Goal: Feedback & Contribution: Submit feedback/report problem

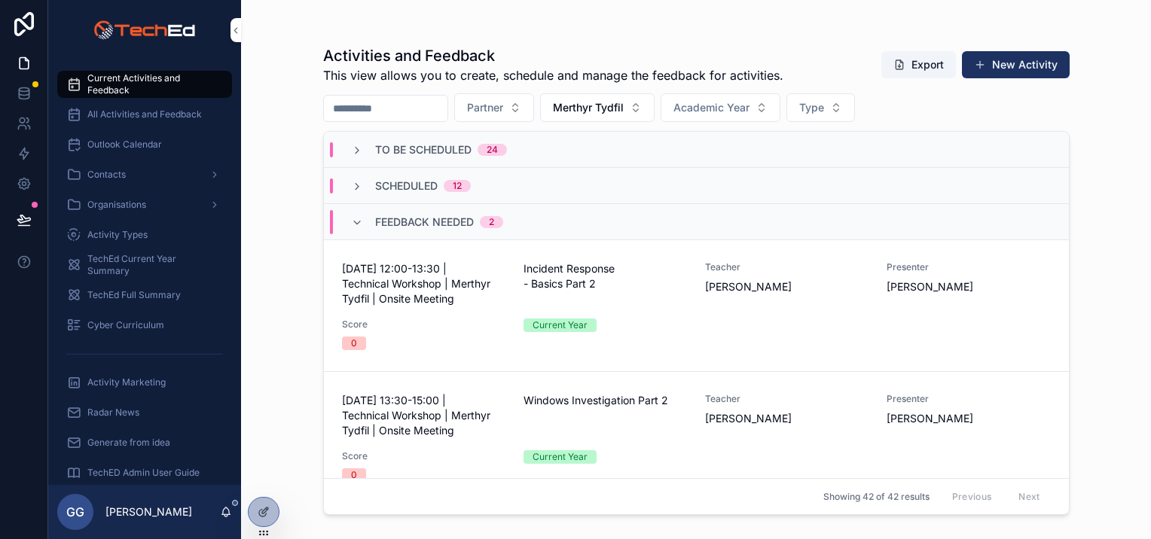
click at [624, 108] on span "Merthyr Tydfil" at bounding box center [588, 107] width 71 height 15
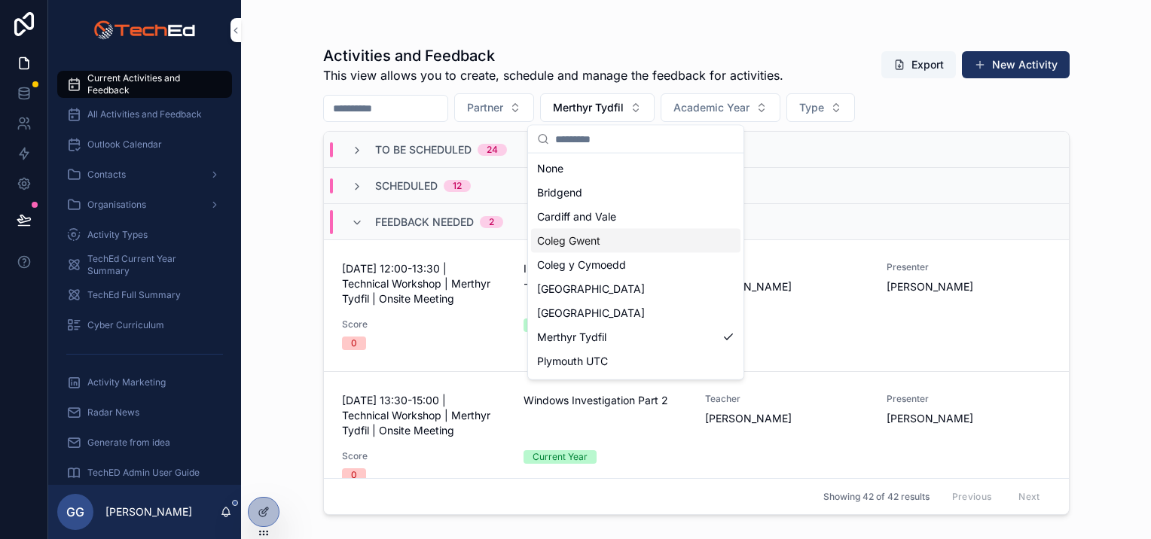
click at [608, 249] on div "Coleg Gwent" at bounding box center [635, 241] width 209 height 24
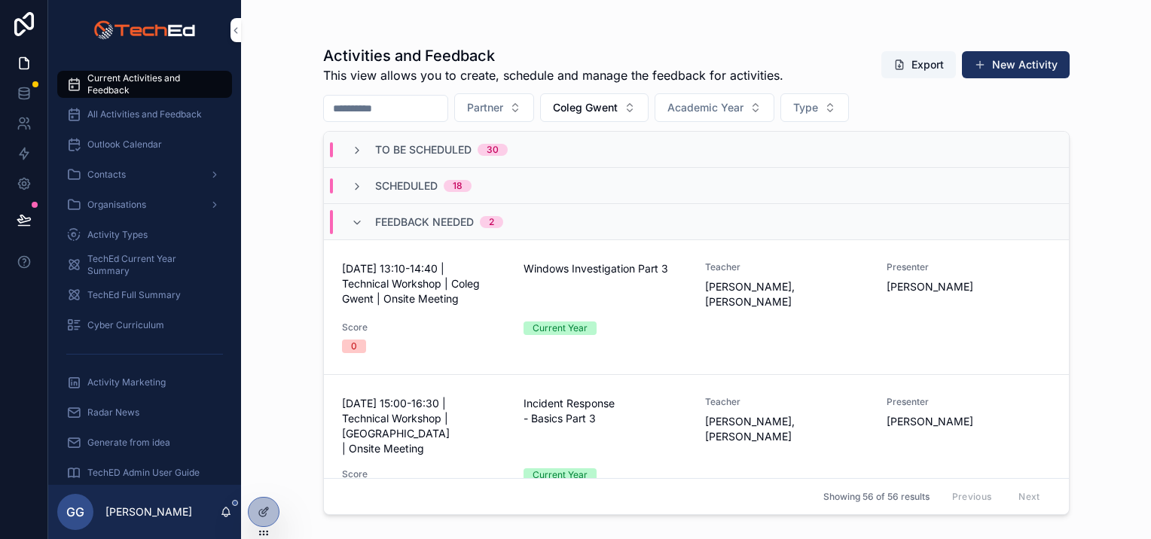
click at [425, 298] on span "01 October 2025 - 13:10-14:40 | Technical Workshop | Coleg Gwent | Onsite Meeti…" at bounding box center [423, 283] width 163 height 45
click at [443, 423] on span "[DATE] 15:00-16:30 | Technical Workshop | [GEOGRAPHIC_DATA] | Onsite Meeting" at bounding box center [423, 426] width 163 height 60
click at [649, 111] on button "Coleg Gwent" at bounding box center [594, 107] width 108 height 29
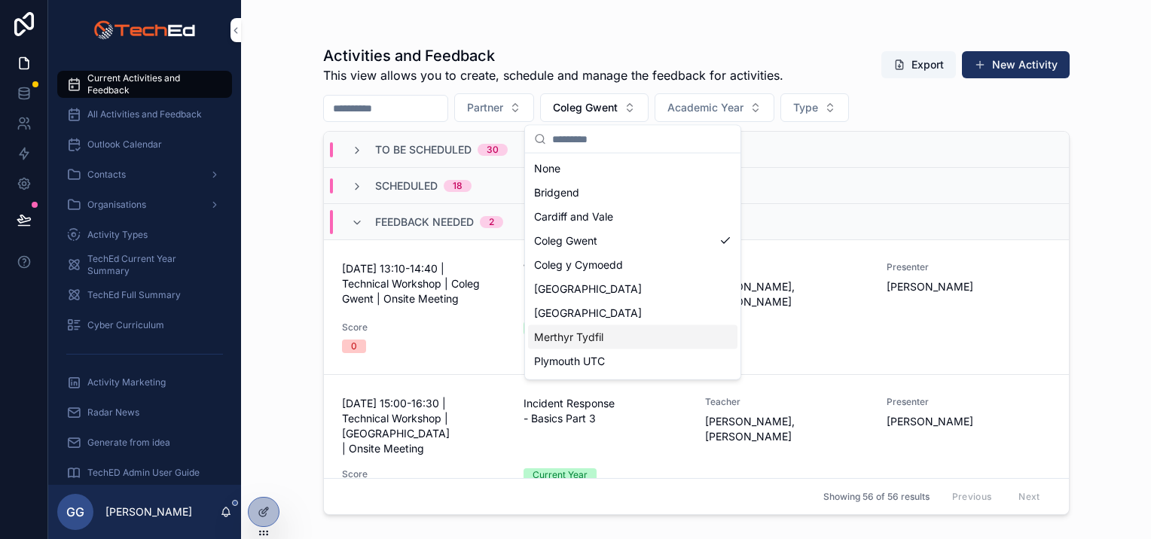
click at [649, 337] on div "Merthyr Tydfil" at bounding box center [632, 337] width 209 height 24
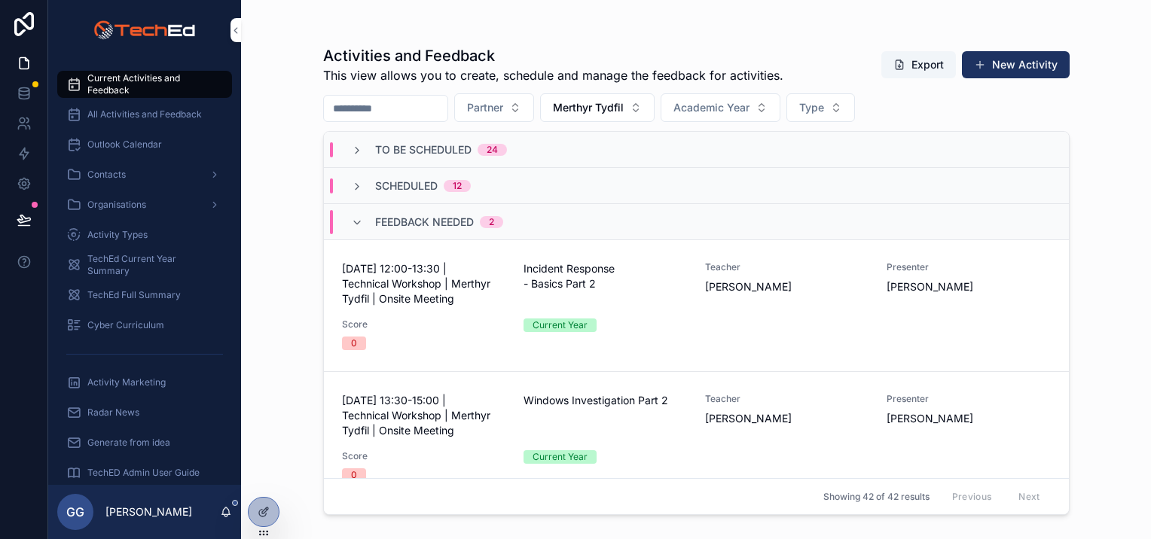
click at [478, 303] on span "[DATE] 12:00-13:30 | Technical Workshop | Merthyr Tydfil | Onsite Meeting" at bounding box center [423, 283] width 163 height 45
click at [484, 401] on span "01 October 2025 - 13:30-15:00 | Technical Workshop | Merthyr Tydfil | Onsite Me…" at bounding box center [423, 415] width 163 height 45
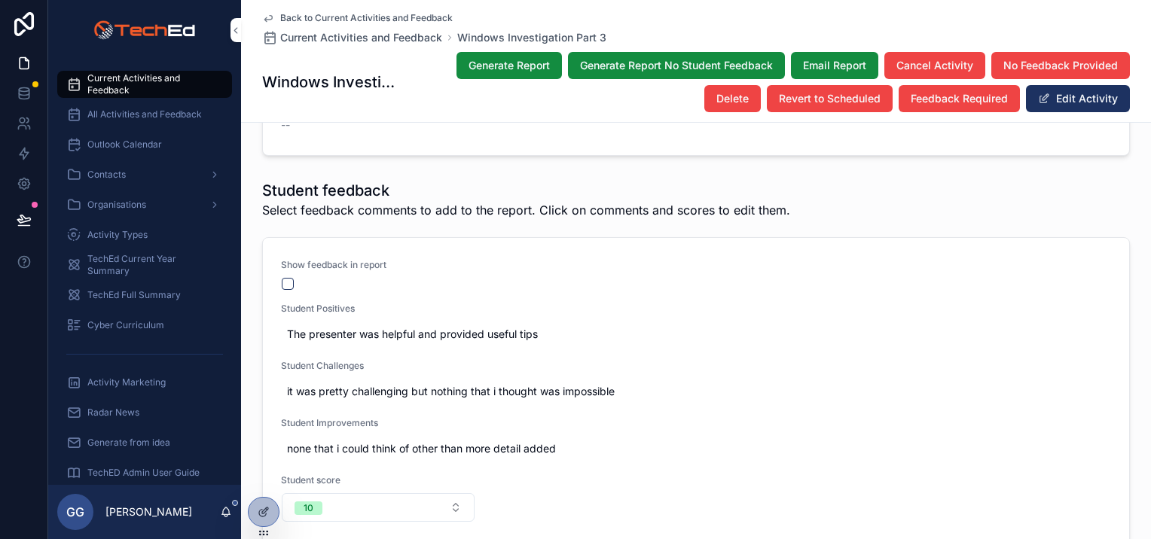
click at [286, 278] on button "scrollable content" at bounding box center [288, 284] width 12 height 12
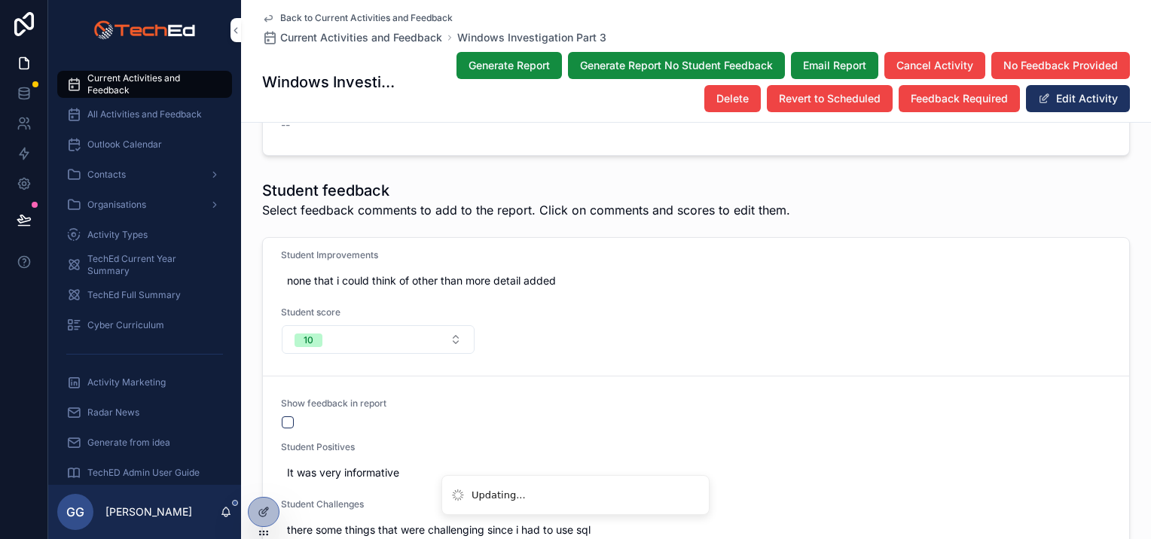
scroll to position [226, 0]
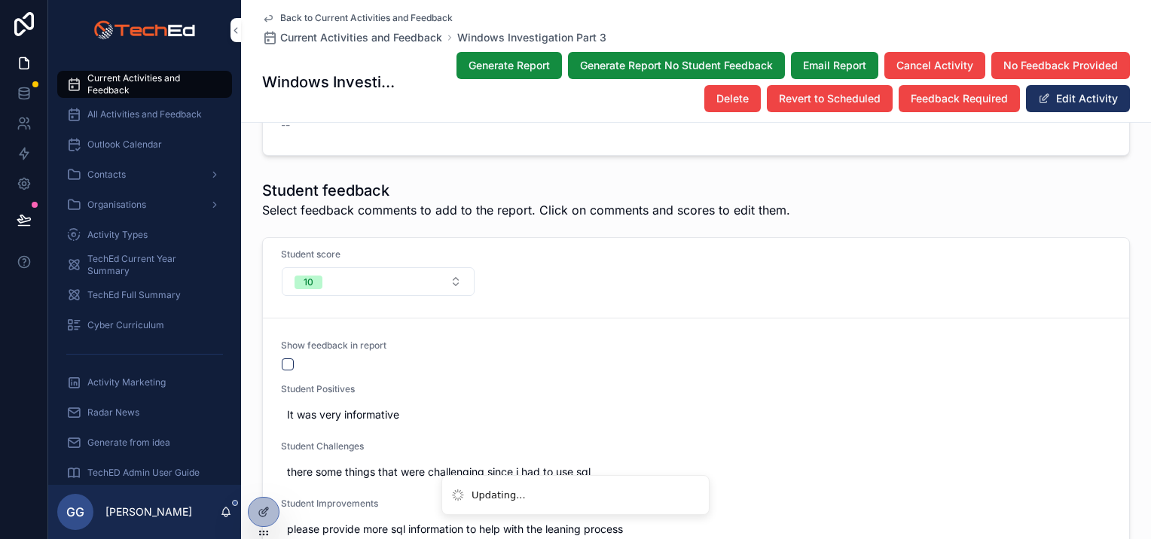
click at [282, 359] on button "scrollable content" at bounding box center [288, 365] width 12 height 12
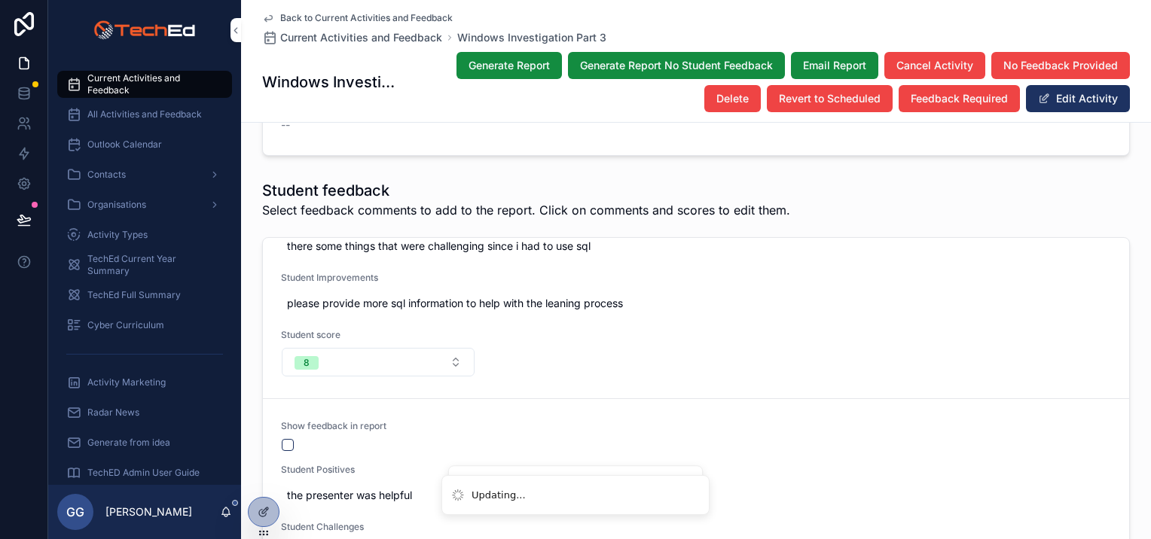
scroll to position [527, 0]
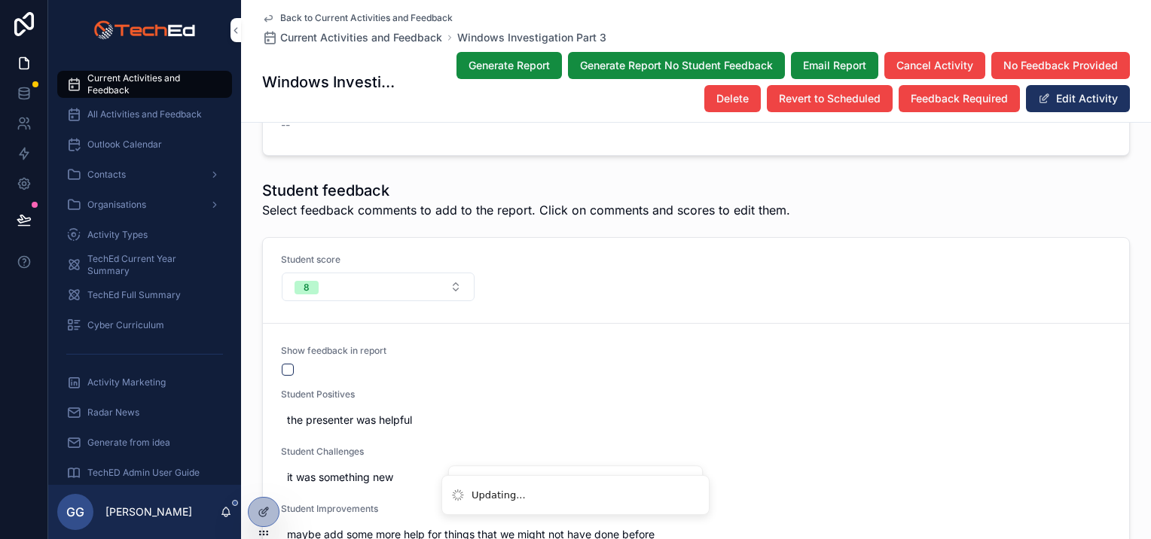
click at [283, 364] on button "scrollable content" at bounding box center [288, 370] width 12 height 12
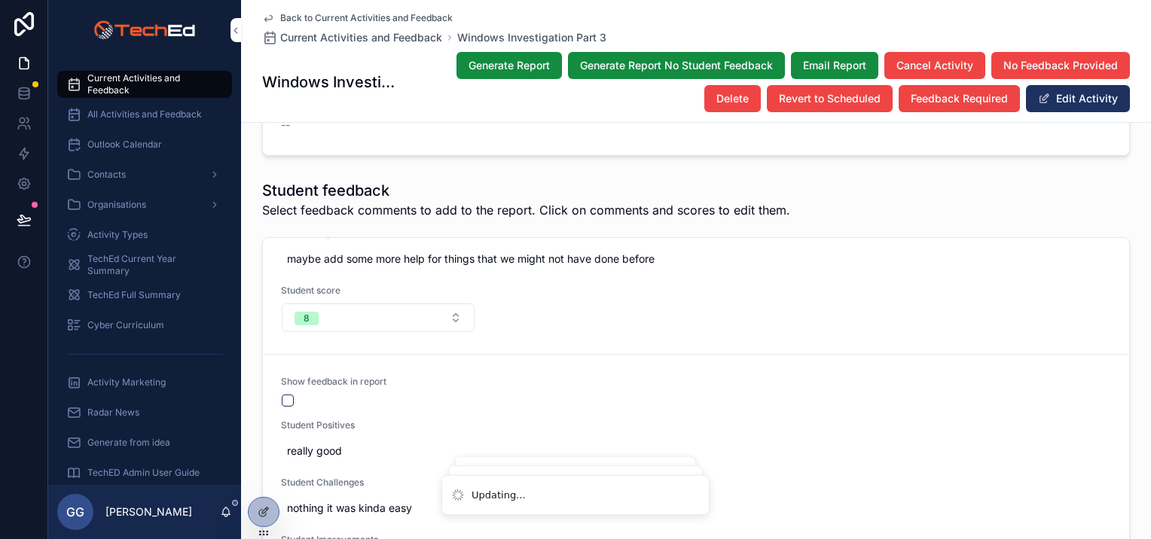
scroll to position [829, 0]
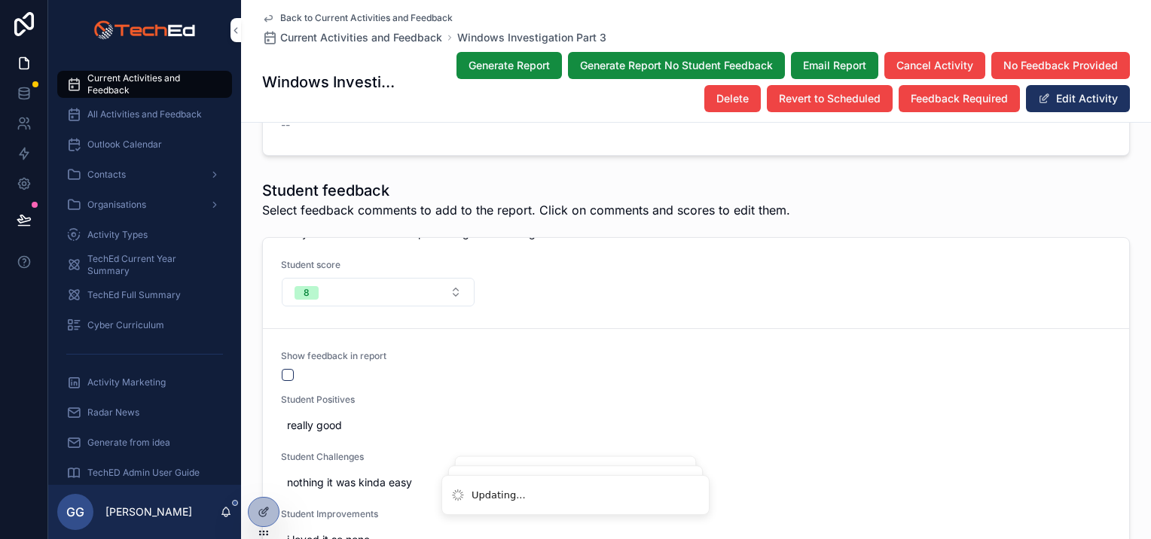
click at [282, 369] on button "scrollable content" at bounding box center [288, 375] width 12 height 12
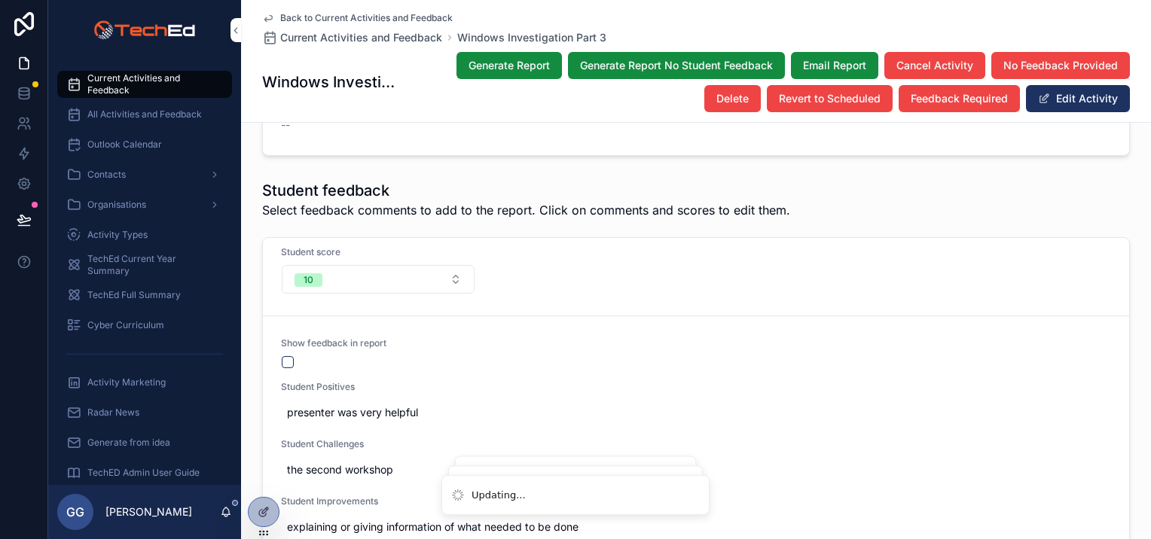
scroll to position [1164, 0]
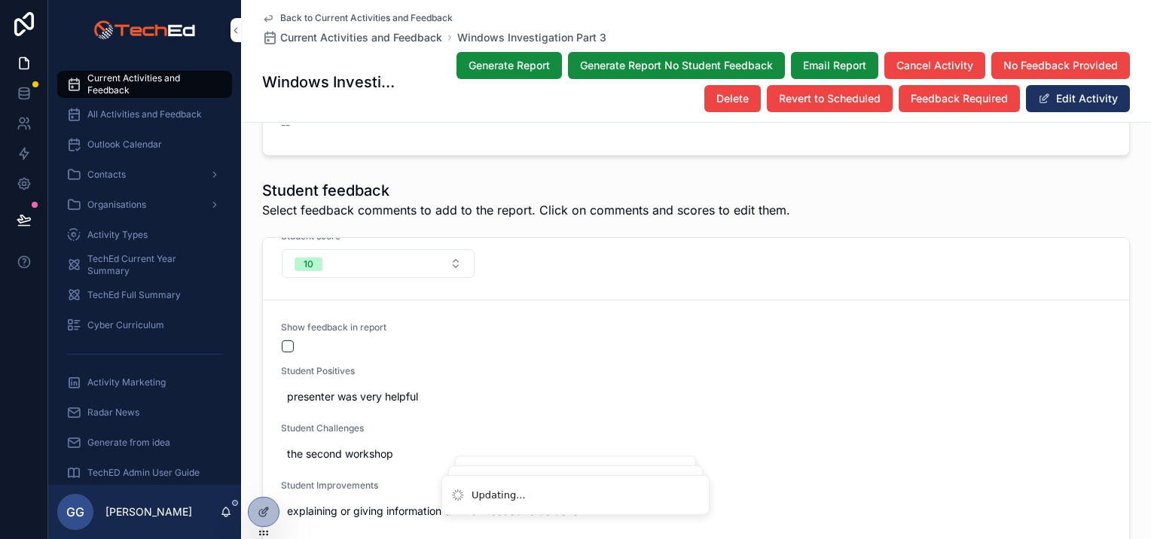
click at [283, 340] on button "scrollable content" at bounding box center [288, 346] width 12 height 12
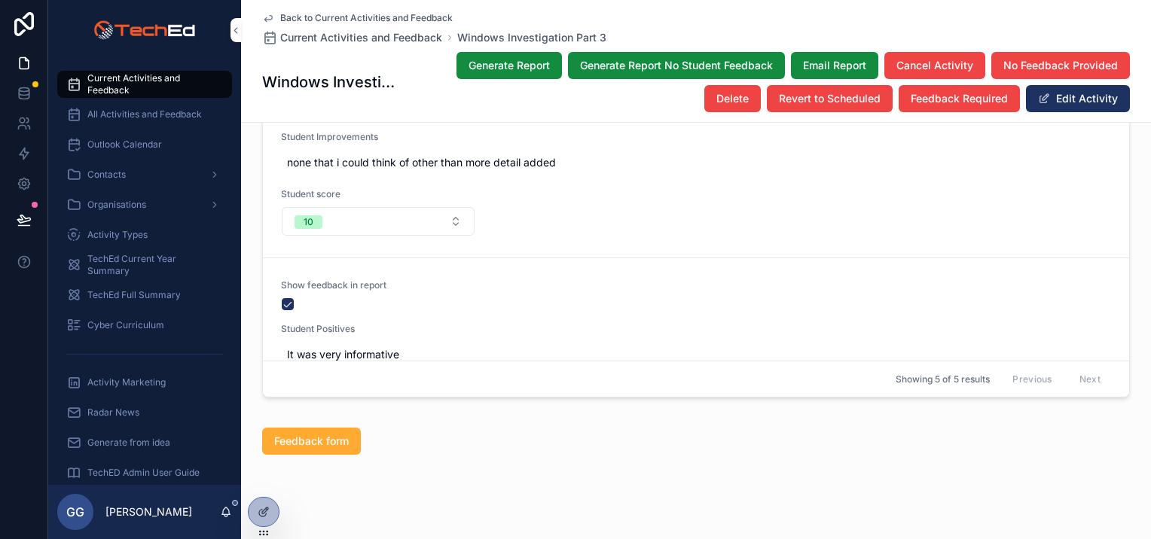
scroll to position [0, 0]
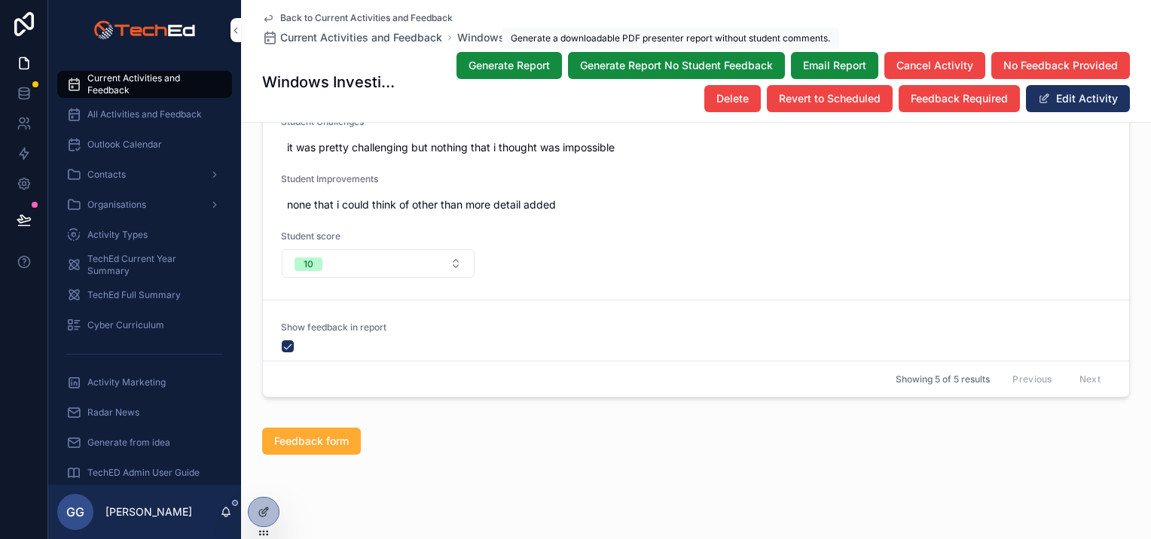
click at [657, 72] on span "Generate Report No Student Feedback" at bounding box center [676, 65] width 193 height 15
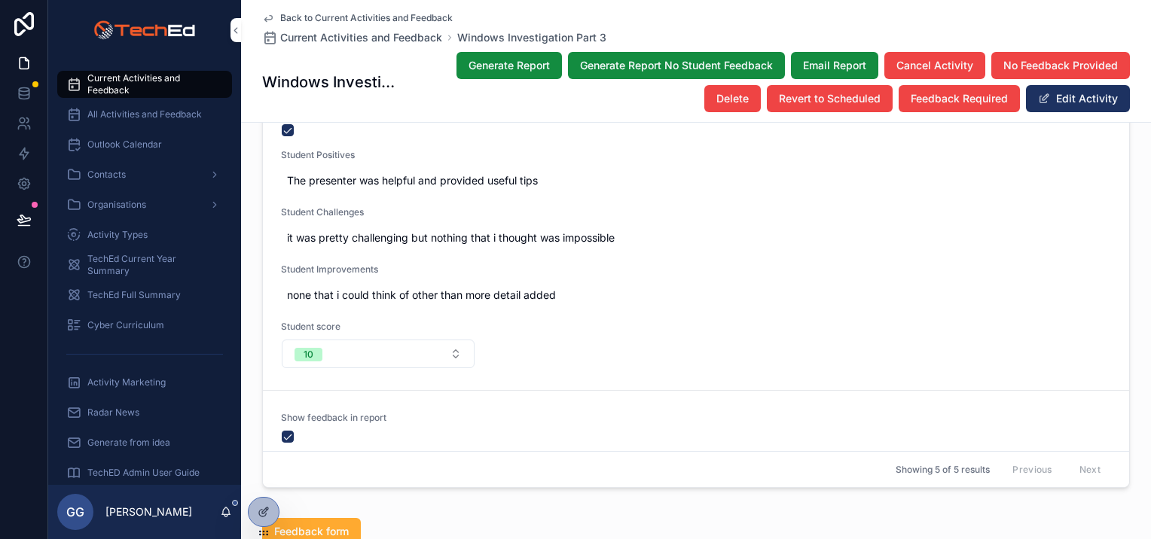
scroll to position [2594, 0]
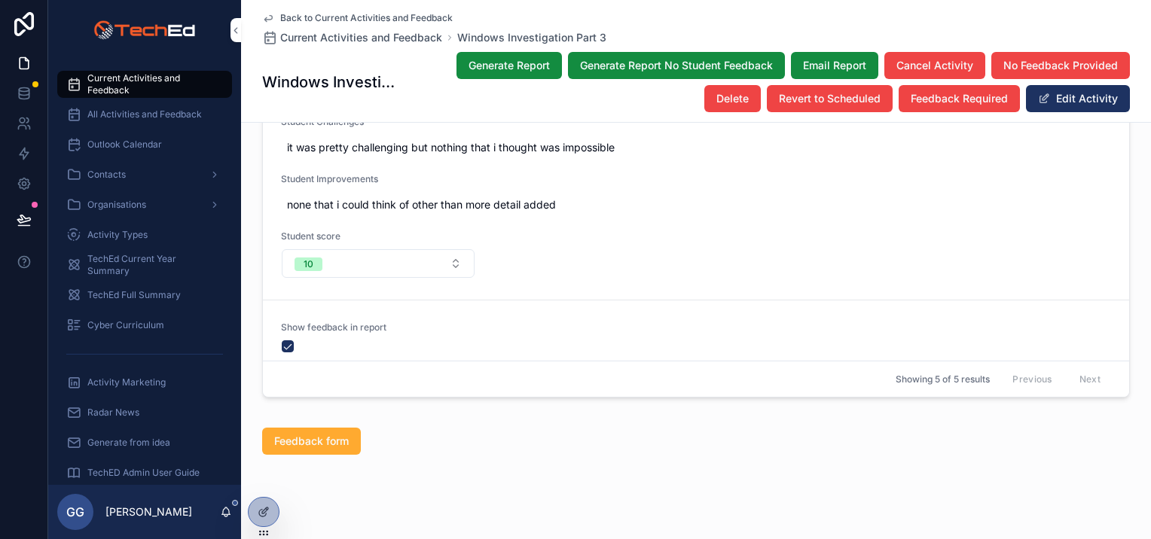
click at [531, 63] on span "Generate Report" at bounding box center [509, 65] width 81 height 15
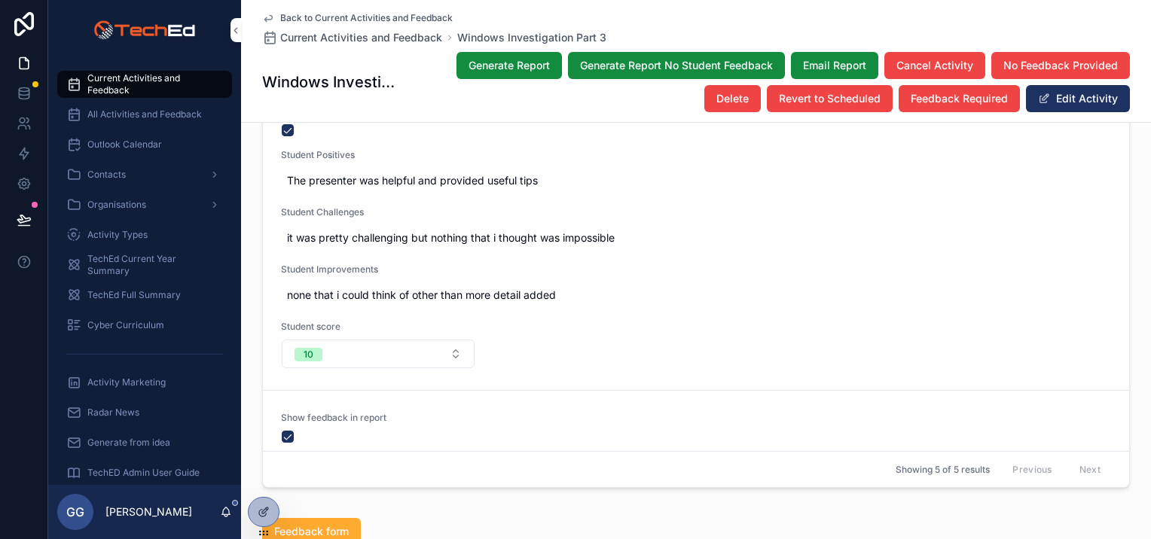
scroll to position [2685, 0]
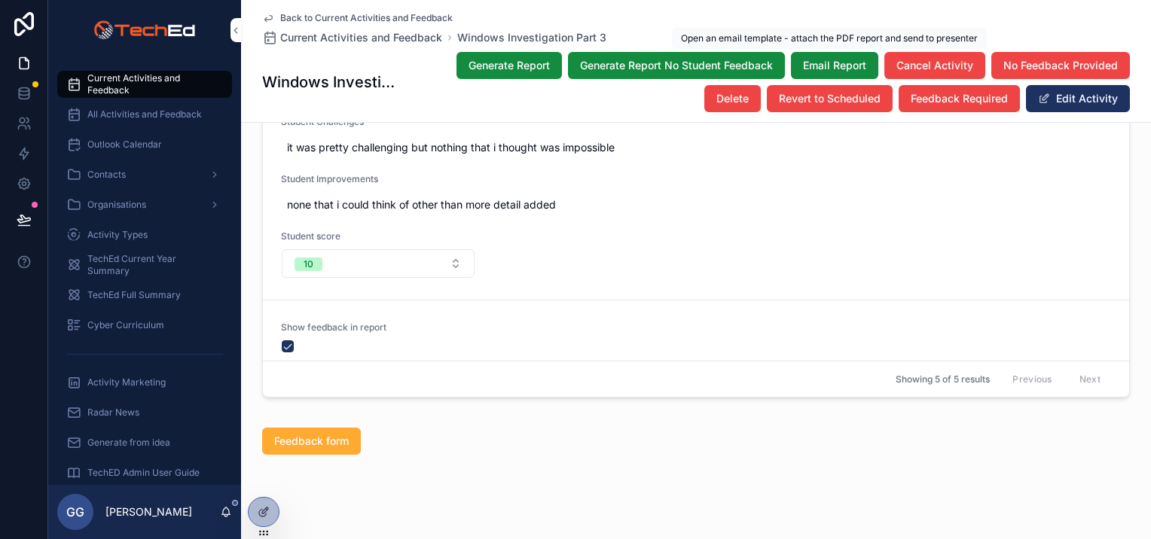
click at [829, 71] on span "Email Report" at bounding box center [834, 65] width 63 height 15
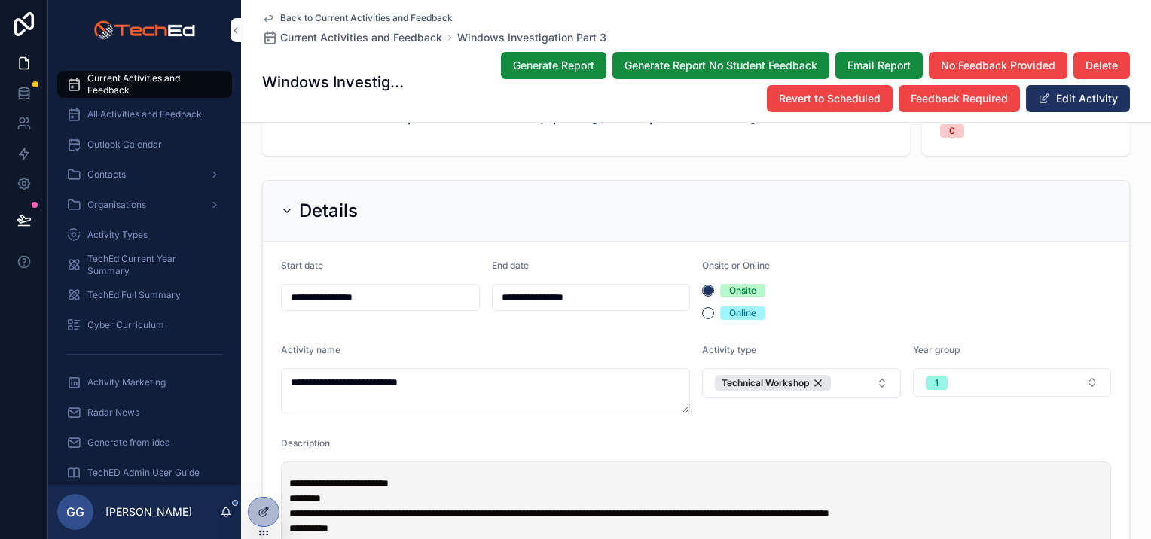
scroll to position [0, 0]
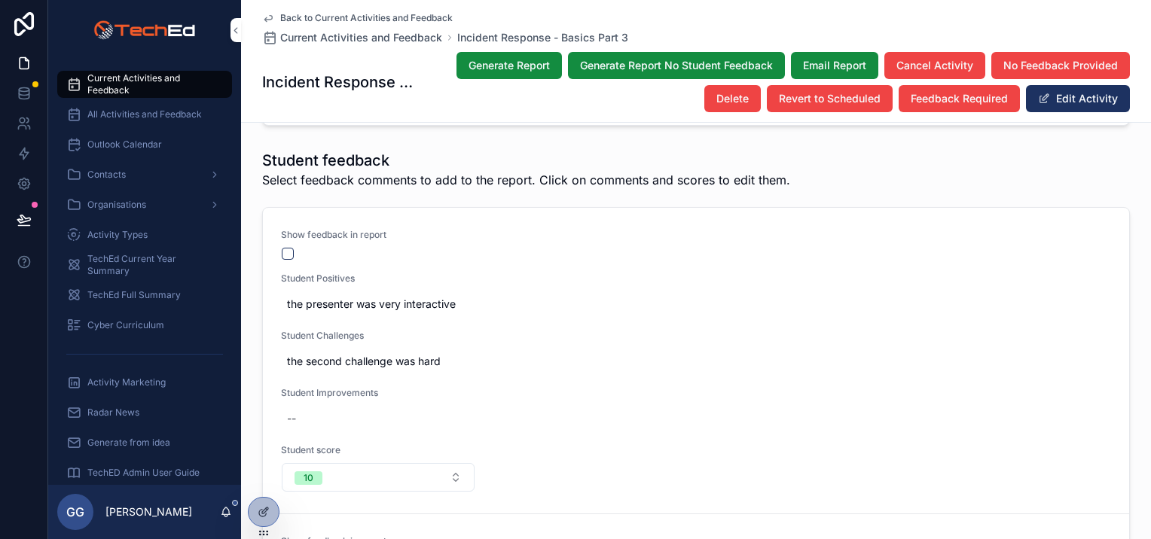
click at [286, 229] on div "Show feedback in report" at bounding box center [378, 245] width 194 height 32
click at [284, 248] on button "scrollable content" at bounding box center [288, 254] width 12 height 12
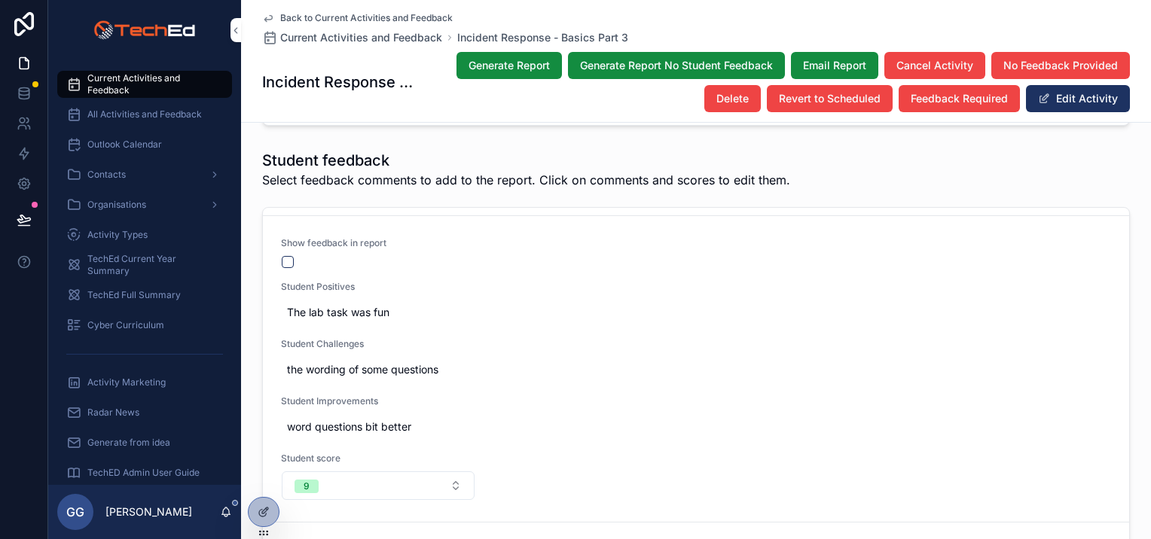
scroll to position [301, 0]
click at [376, 302] on span "The lab task was fun" at bounding box center [696, 309] width 818 height 15
click at [387, 302] on span "The lab task was fun" at bounding box center [696, 309] width 818 height 15
click at [383, 302] on span "The lab task was fun" at bounding box center [696, 309] width 818 height 15
click at [415, 318] on textarea "**********" at bounding box center [355, 327] width 143 height 59
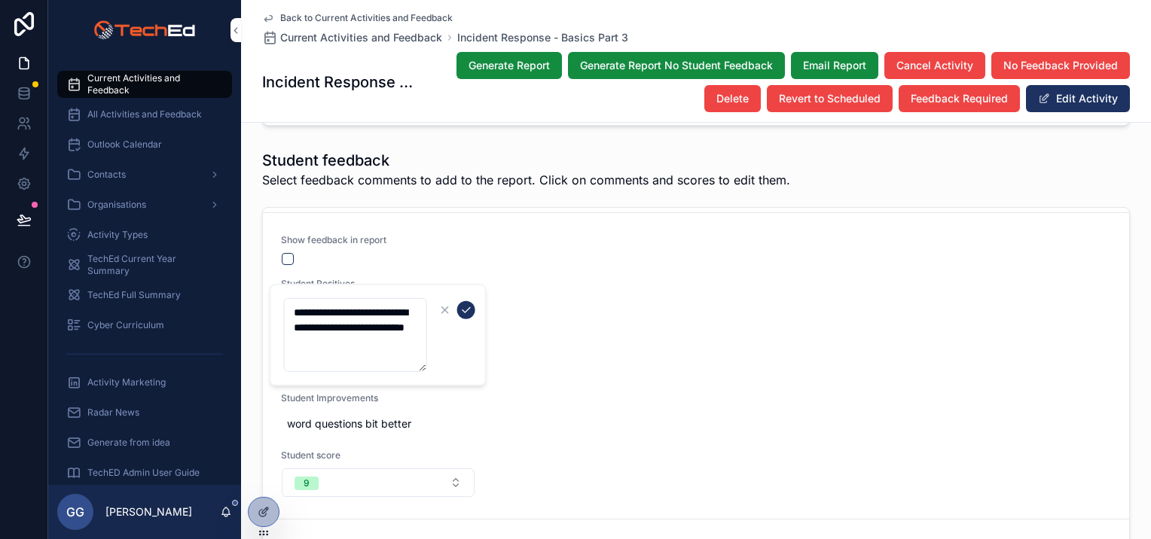
type textarea "**********"
click at [467, 313] on icon "scrollable content" at bounding box center [466, 310] width 12 height 12
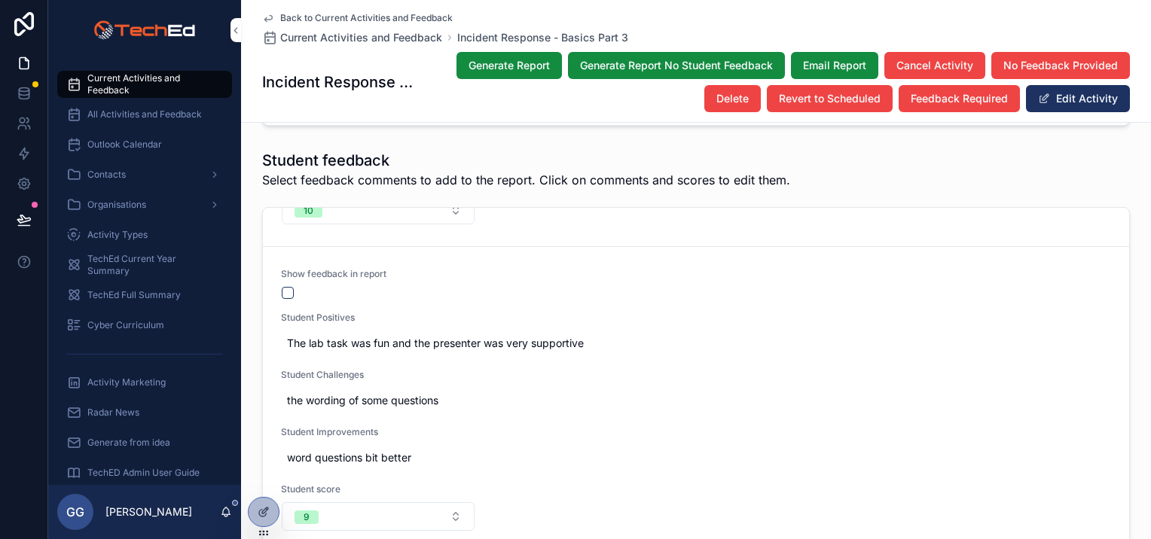
scroll to position [265, 0]
click at [282, 289] on button "scrollable content" at bounding box center [288, 295] width 12 height 12
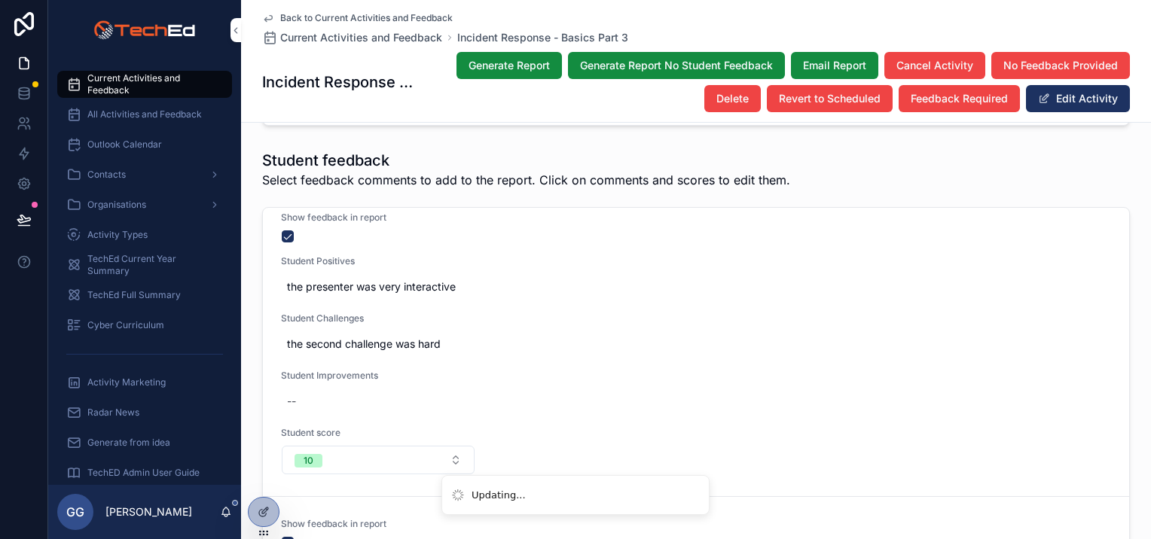
scroll to position [0, 0]
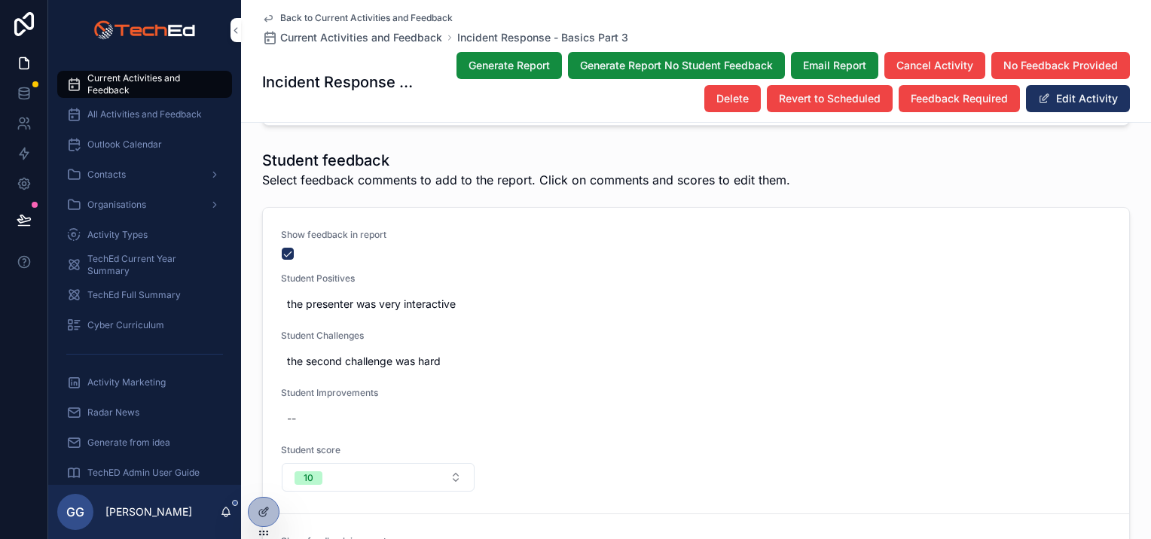
click at [287, 411] on div "--" at bounding box center [291, 418] width 9 height 15
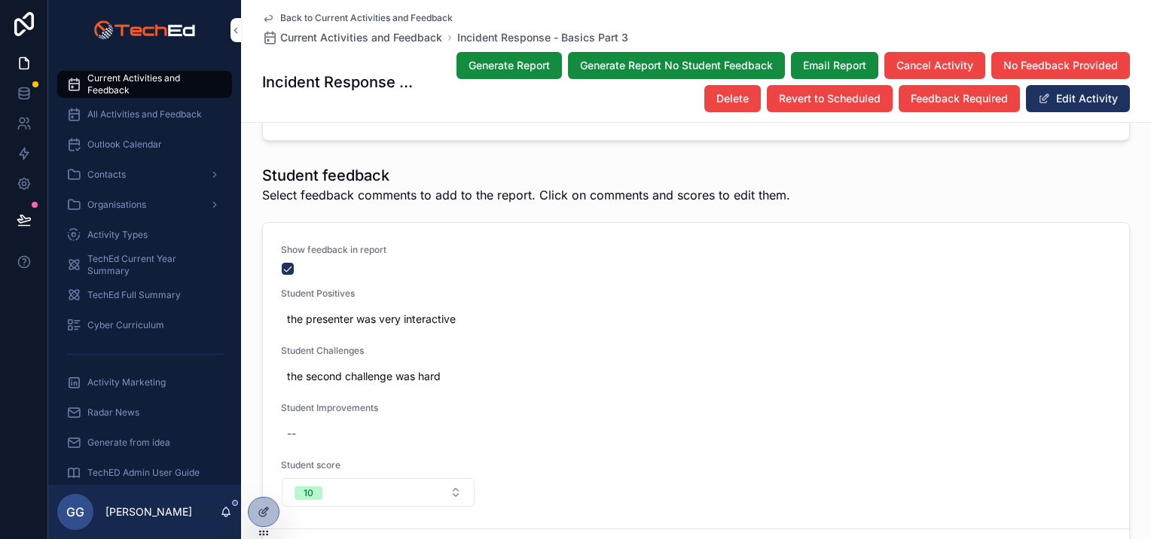
click at [307, 431] on div "--" at bounding box center [696, 433] width 830 height 27
type textarea "**********"
click at [463, 449] on icon "scrollable content" at bounding box center [466, 450] width 12 height 12
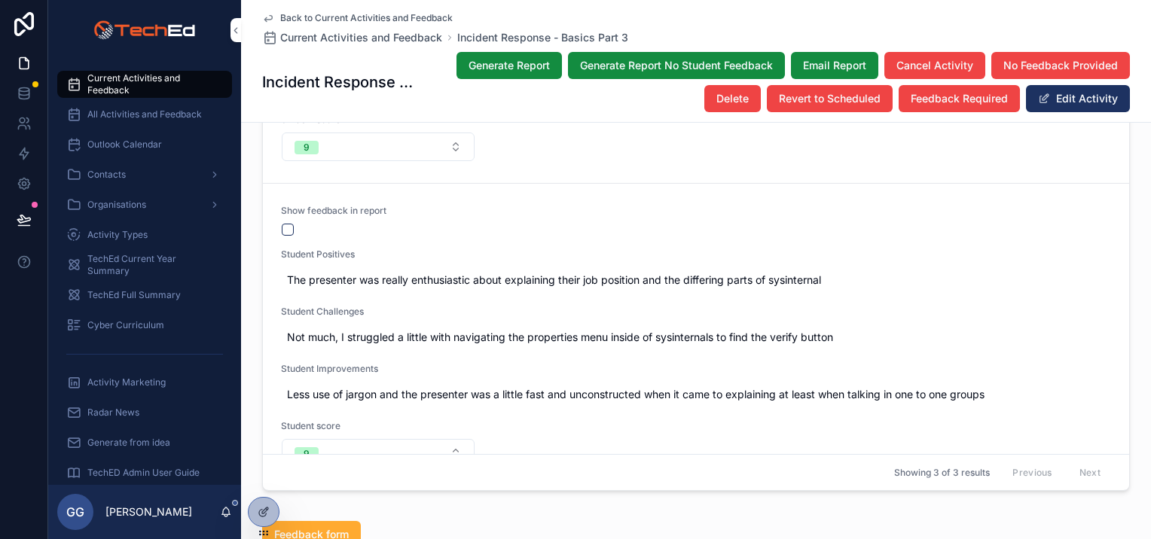
scroll to position [491, 0]
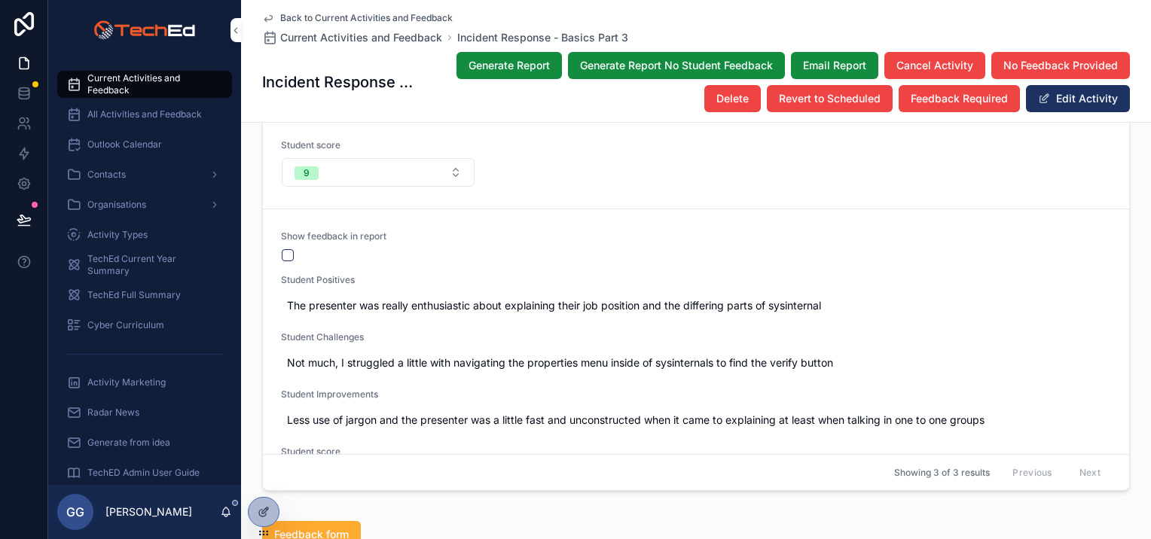
click at [284, 249] on button "scrollable content" at bounding box center [288, 255] width 12 height 12
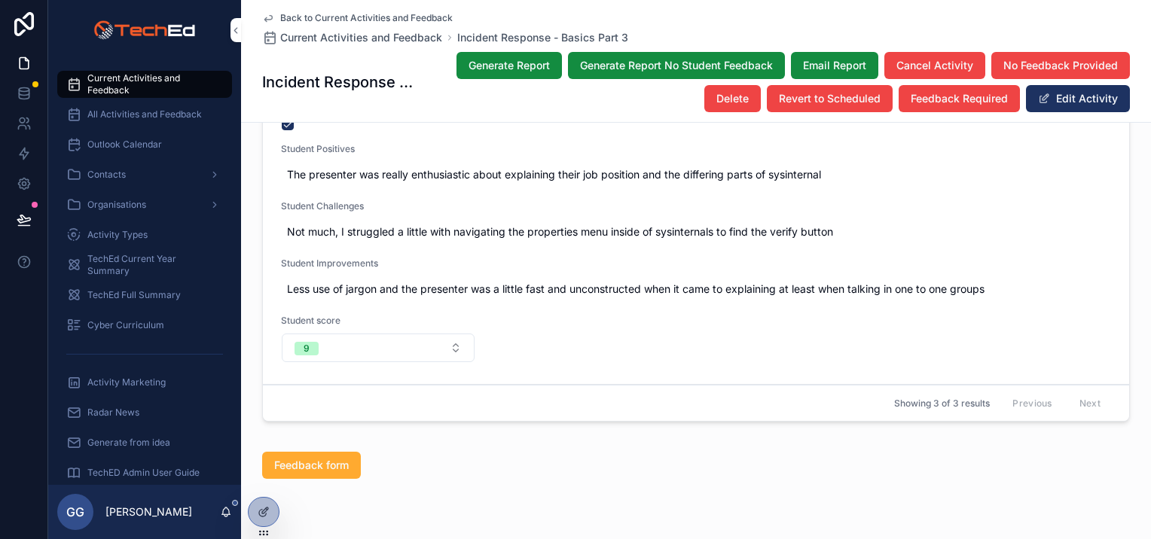
scroll to position [2622, 0]
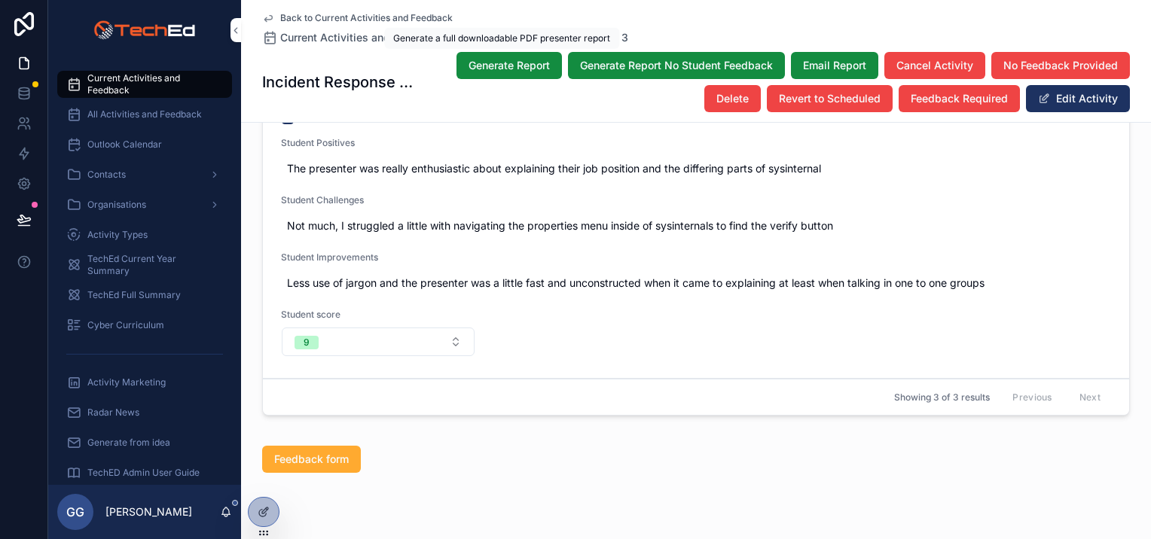
click at [473, 77] on button "Generate Report" at bounding box center [509, 65] width 105 height 27
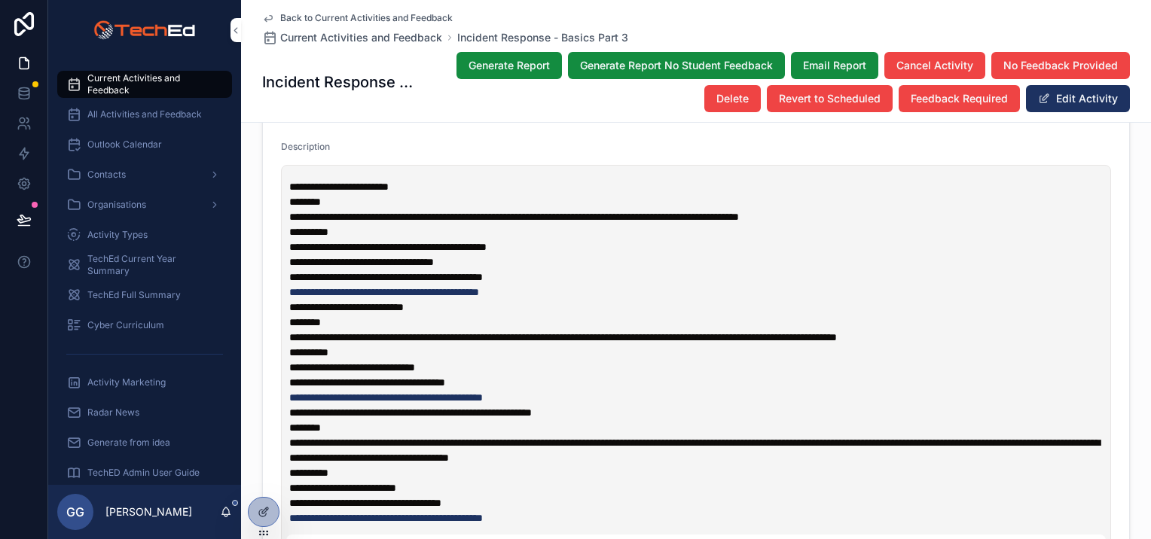
scroll to position [60, 0]
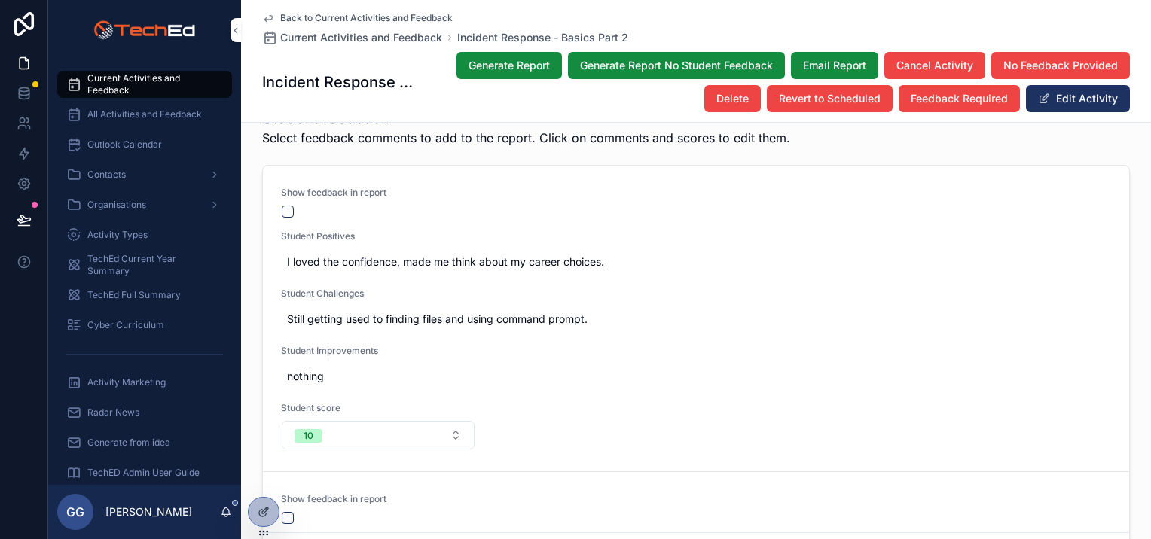
scroll to position [2185, 0]
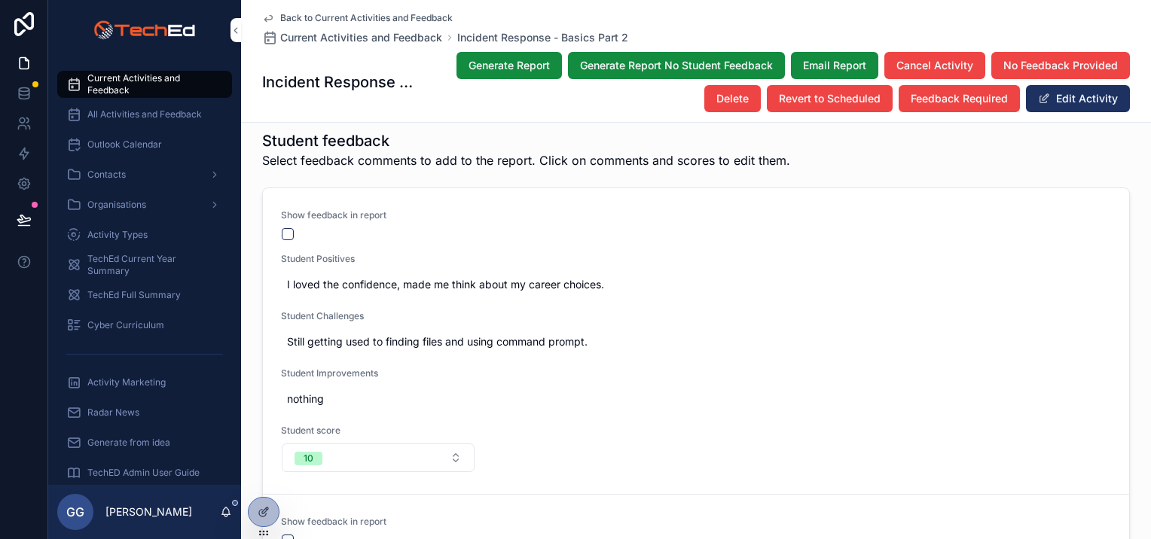
click at [286, 228] on button "scrollable content" at bounding box center [288, 234] width 12 height 12
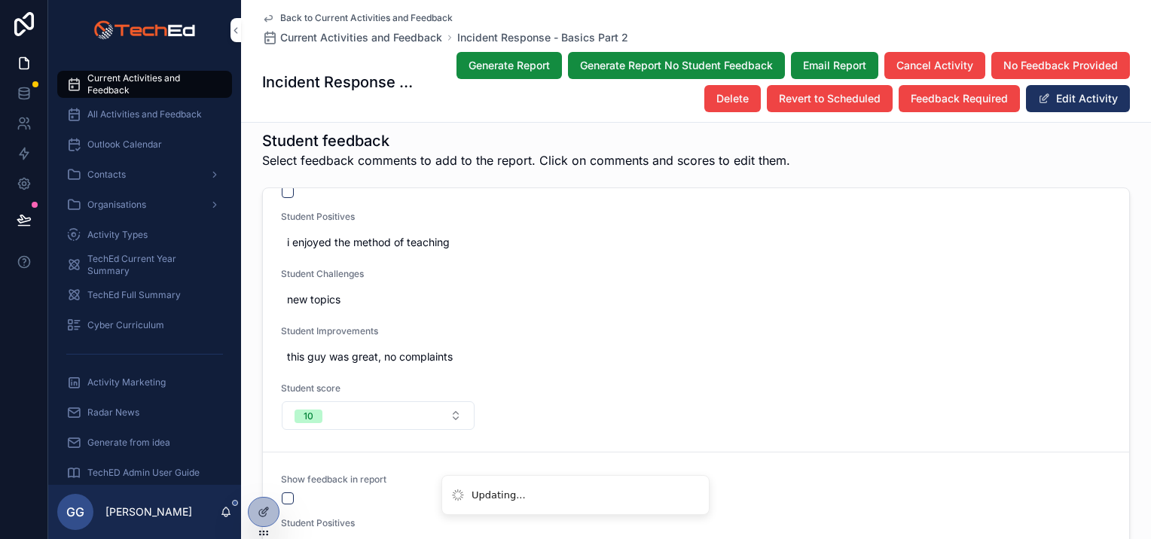
scroll to position [301, 0]
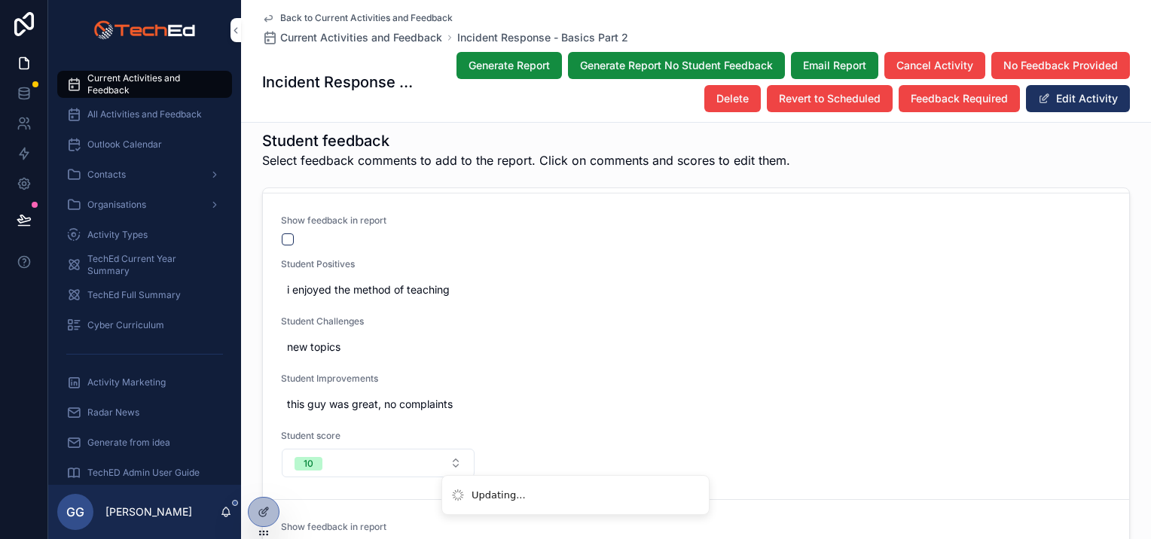
click at [282, 234] on button "scrollable content" at bounding box center [288, 240] width 12 height 12
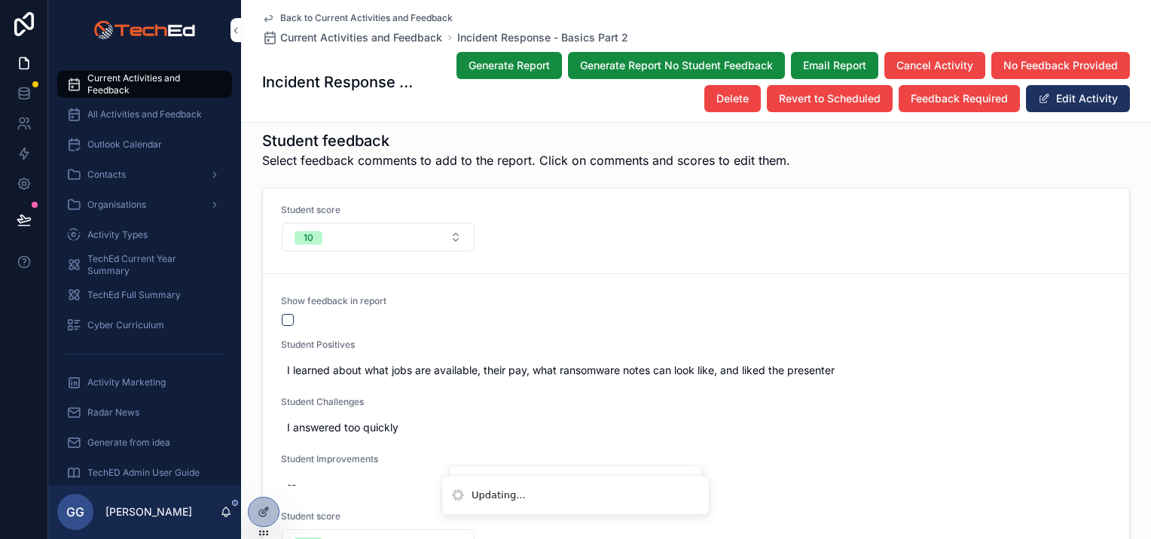
scroll to position [603, 0]
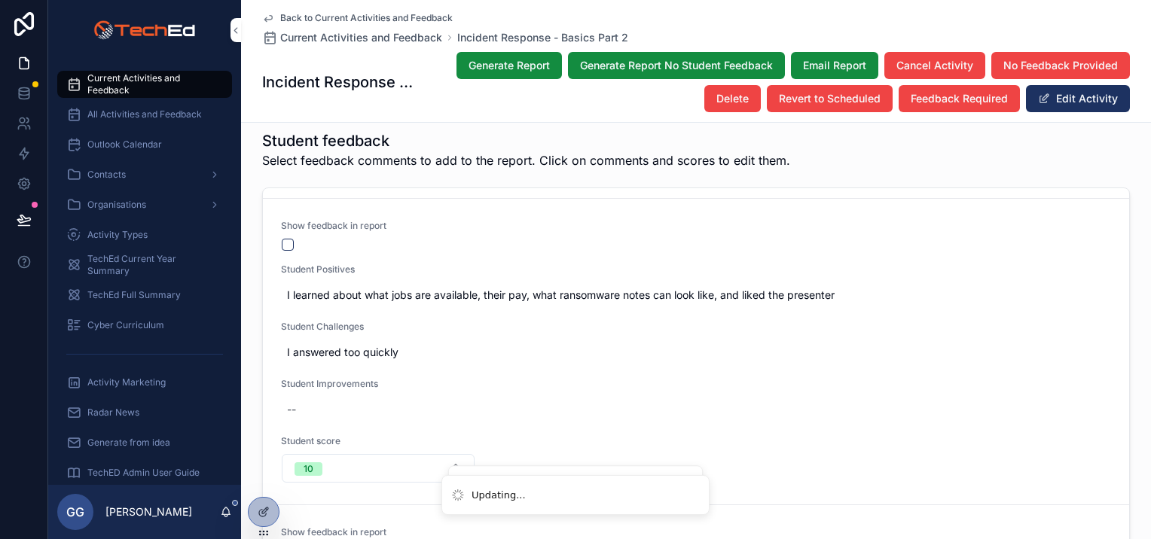
click at [282, 239] on button "scrollable content" at bounding box center [288, 245] width 12 height 12
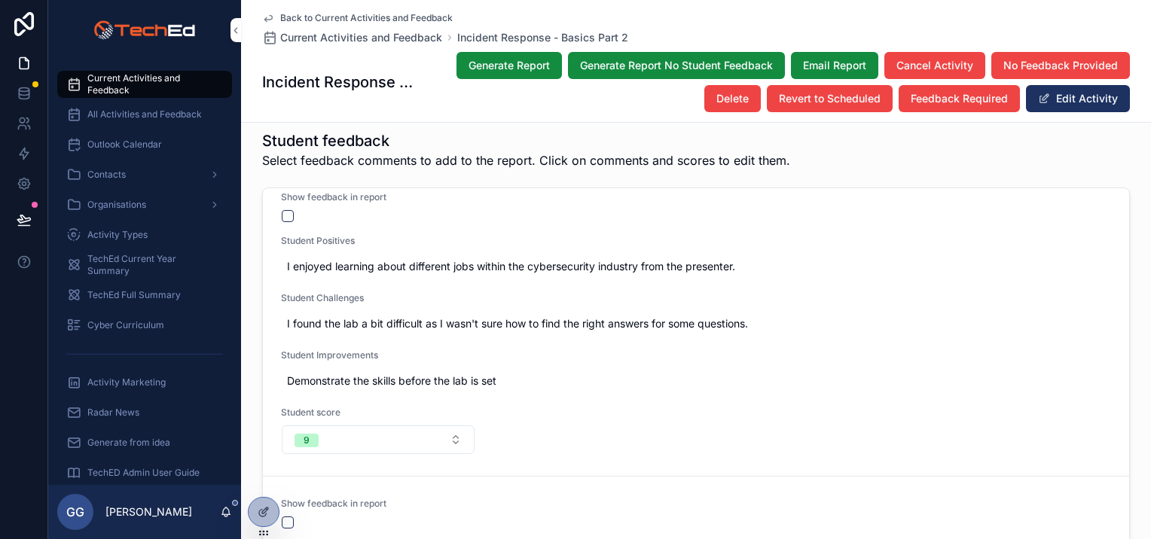
scroll to position [904, 0]
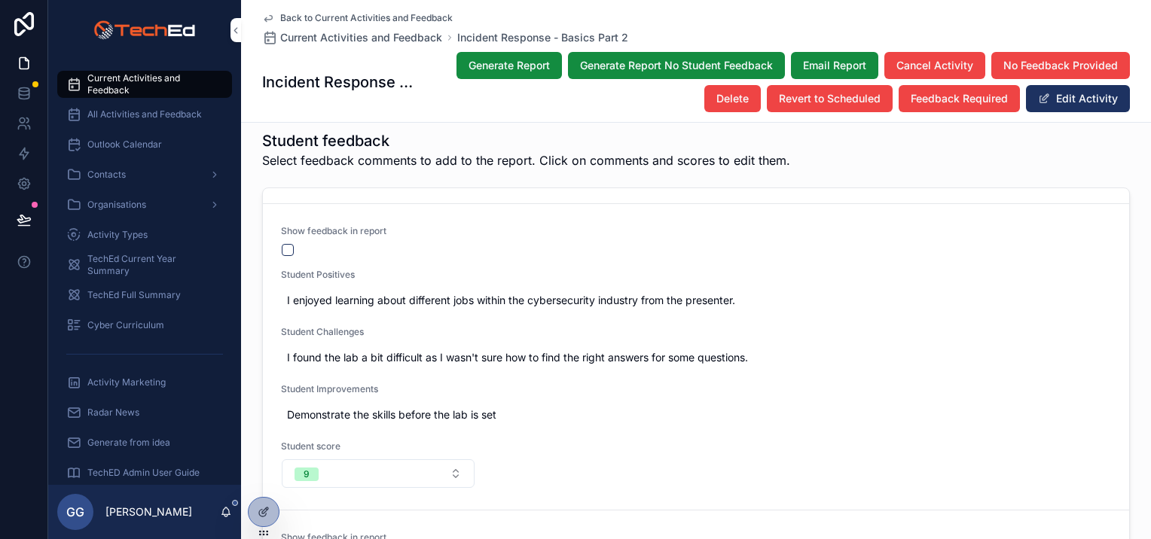
click at [282, 244] on button "scrollable content" at bounding box center [288, 250] width 12 height 12
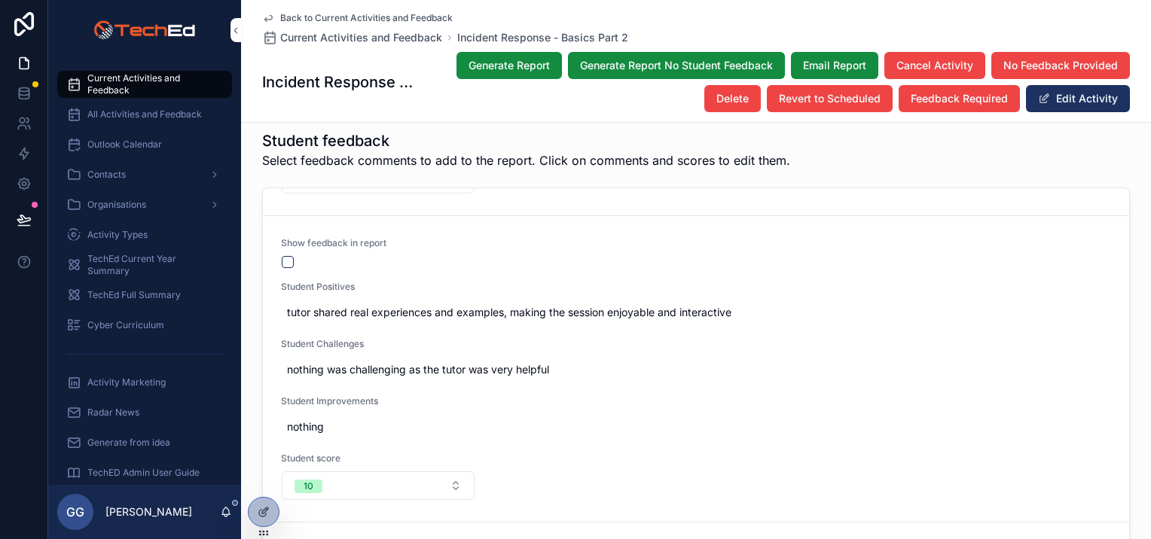
scroll to position [1205, 0]
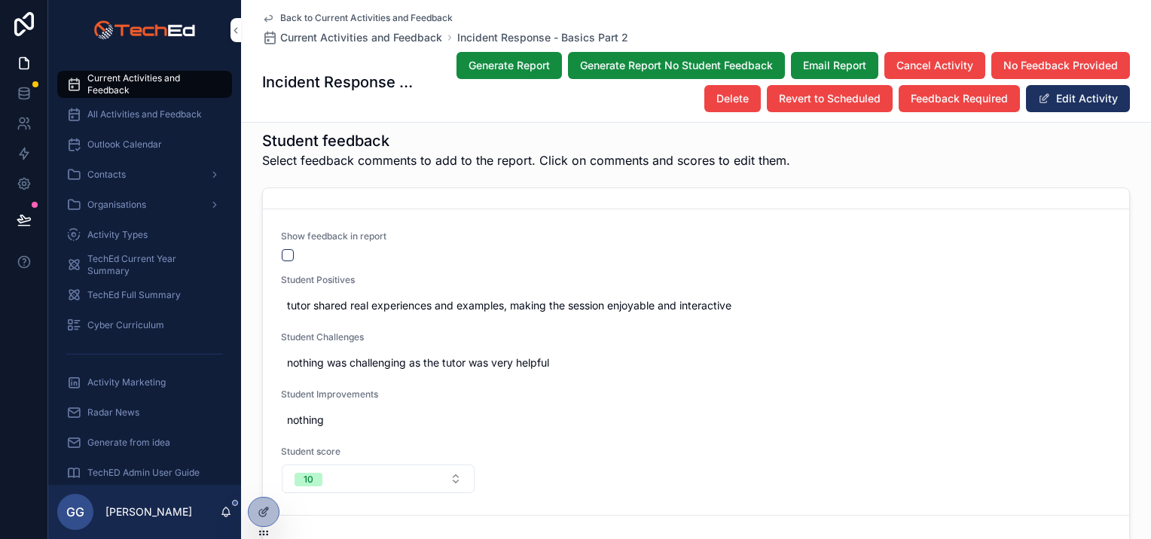
click at [283, 249] on button "scrollable content" at bounding box center [288, 255] width 12 height 12
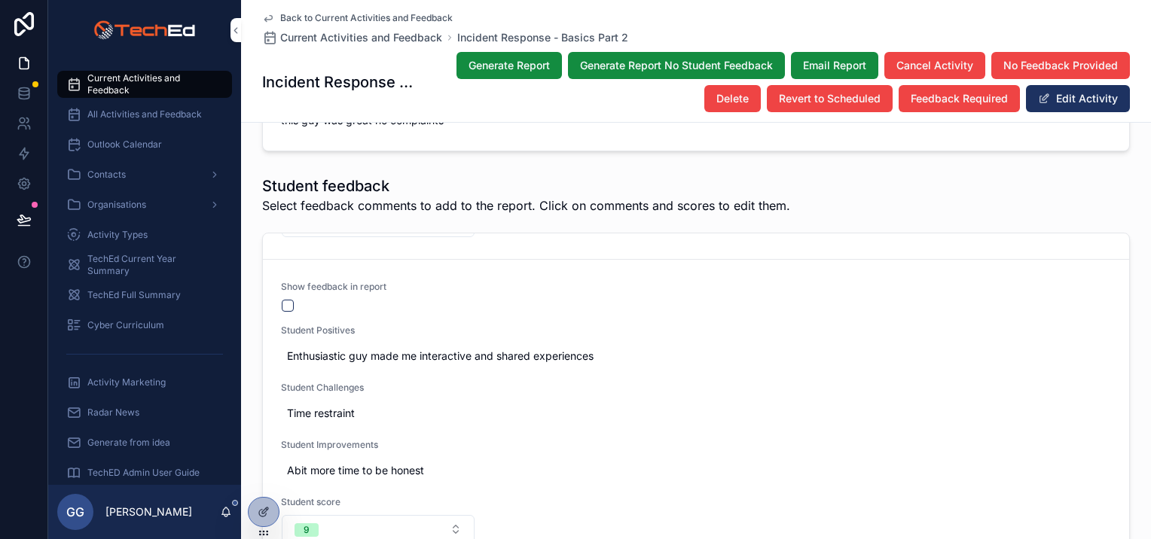
scroll to position [2215, 0]
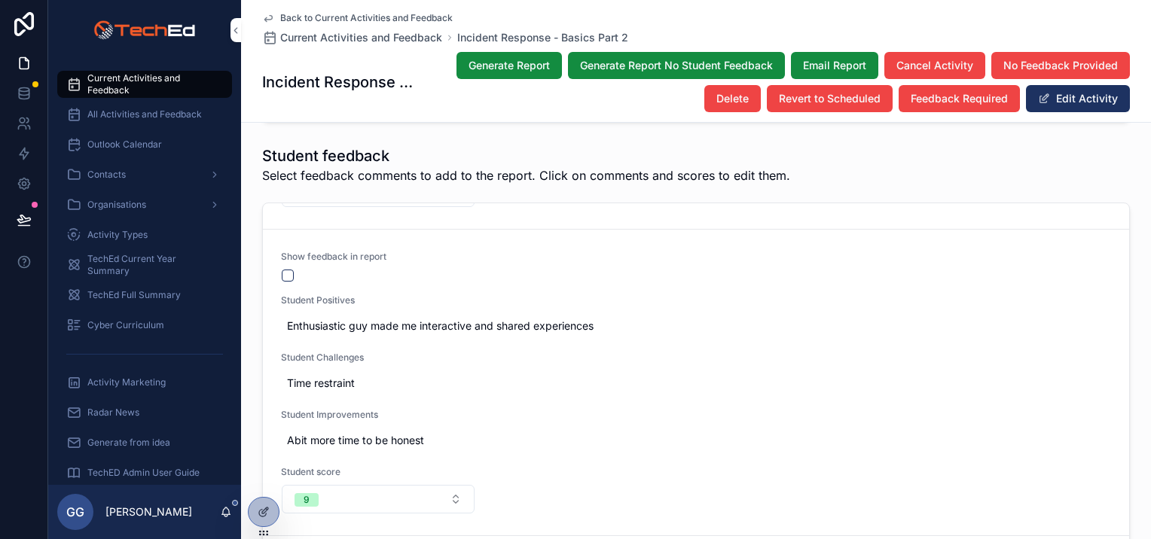
click at [285, 270] on button "scrollable content" at bounding box center [288, 276] width 12 height 12
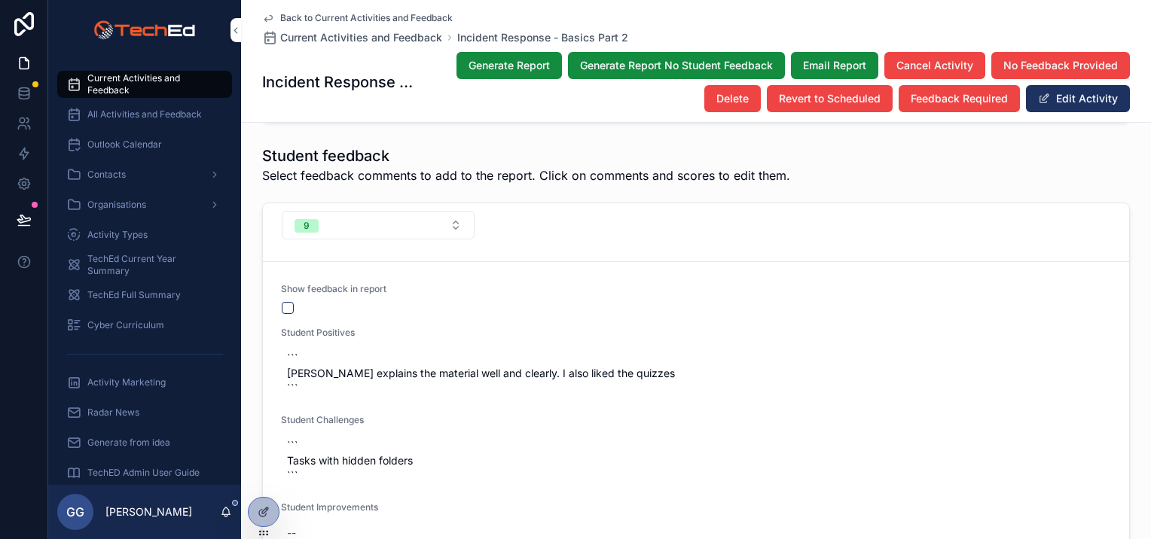
scroll to position [1808, 0]
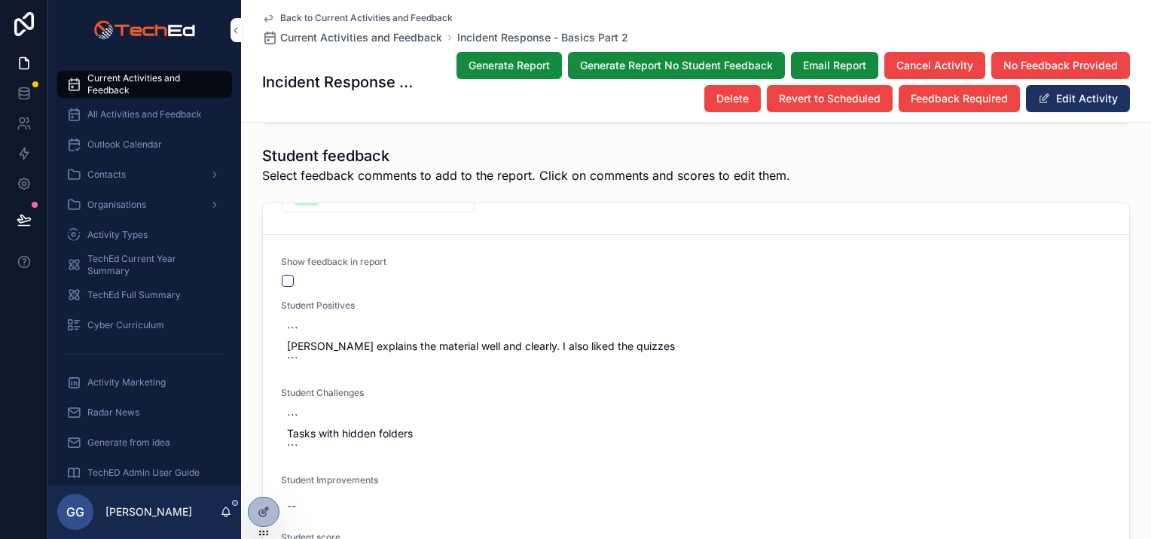
click at [282, 275] on button "scrollable content" at bounding box center [288, 281] width 12 height 12
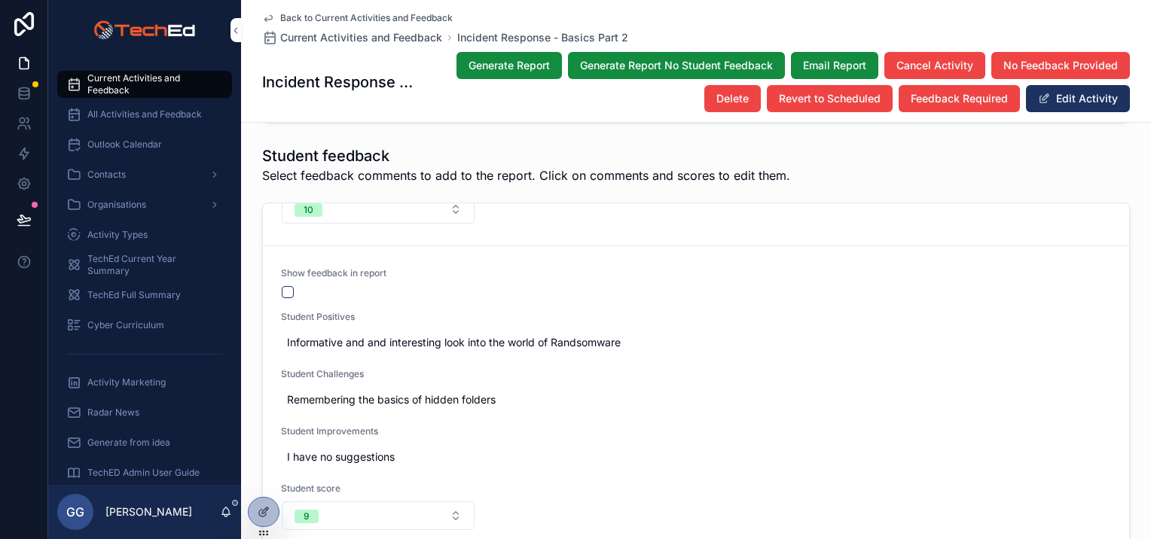
scroll to position [2185, 0]
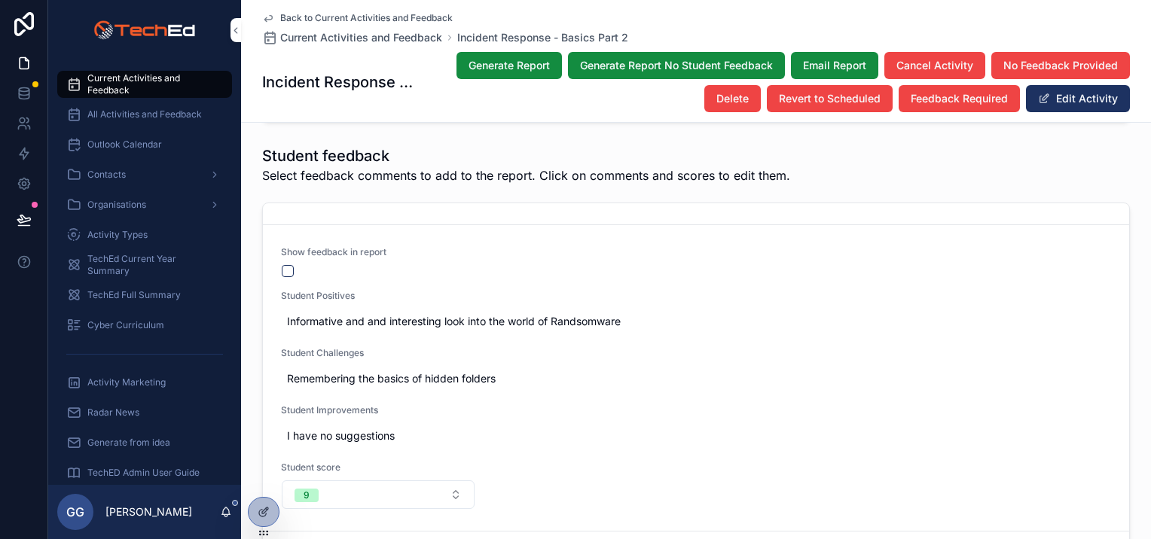
click at [282, 277] on button "scrollable content" at bounding box center [288, 271] width 12 height 12
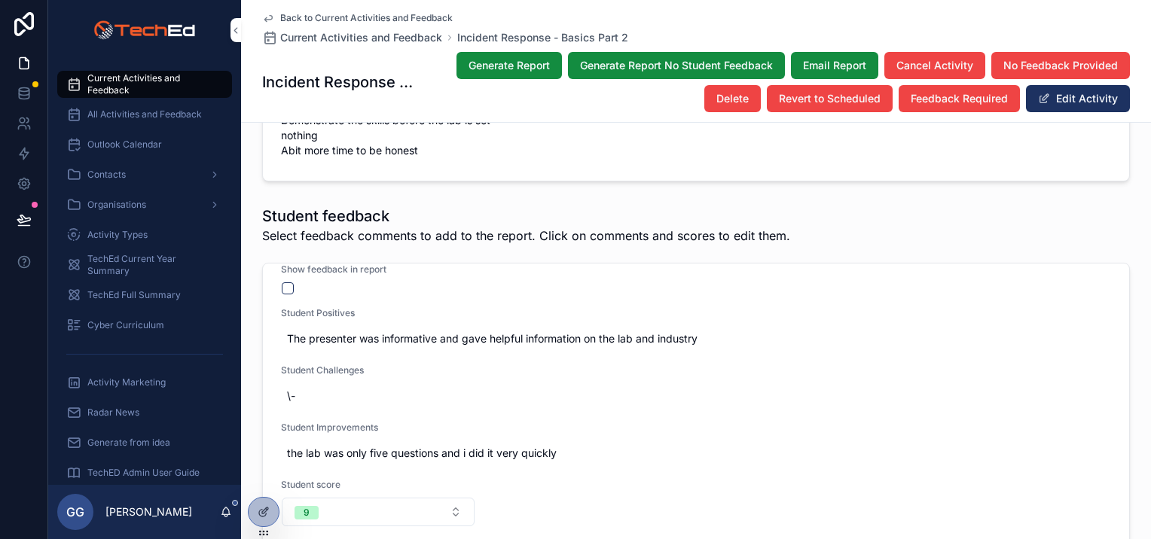
scroll to position [2561, 0]
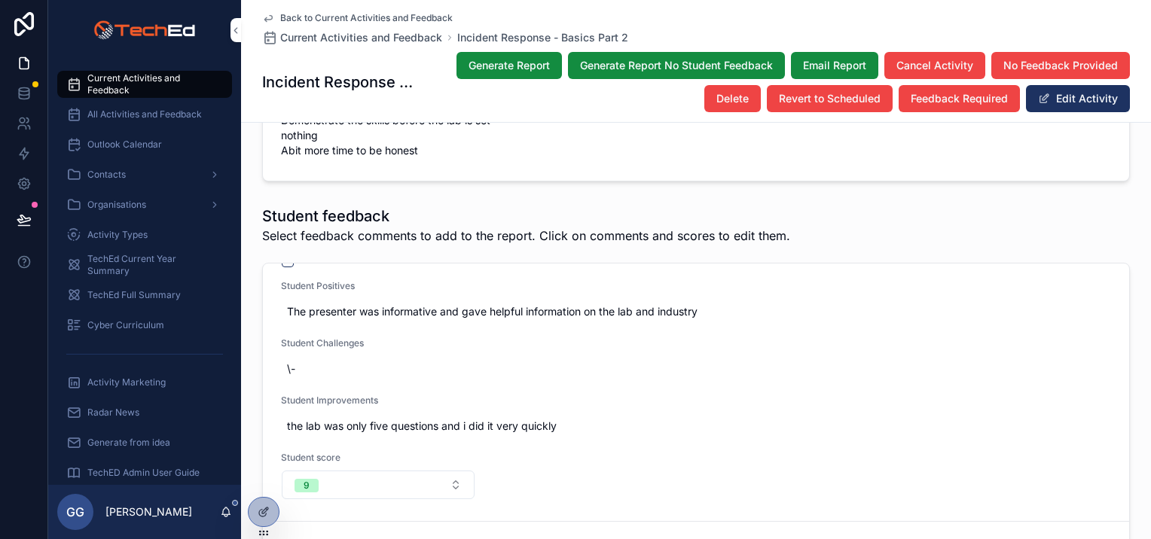
click at [282, 267] on button "scrollable content" at bounding box center [288, 261] width 12 height 12
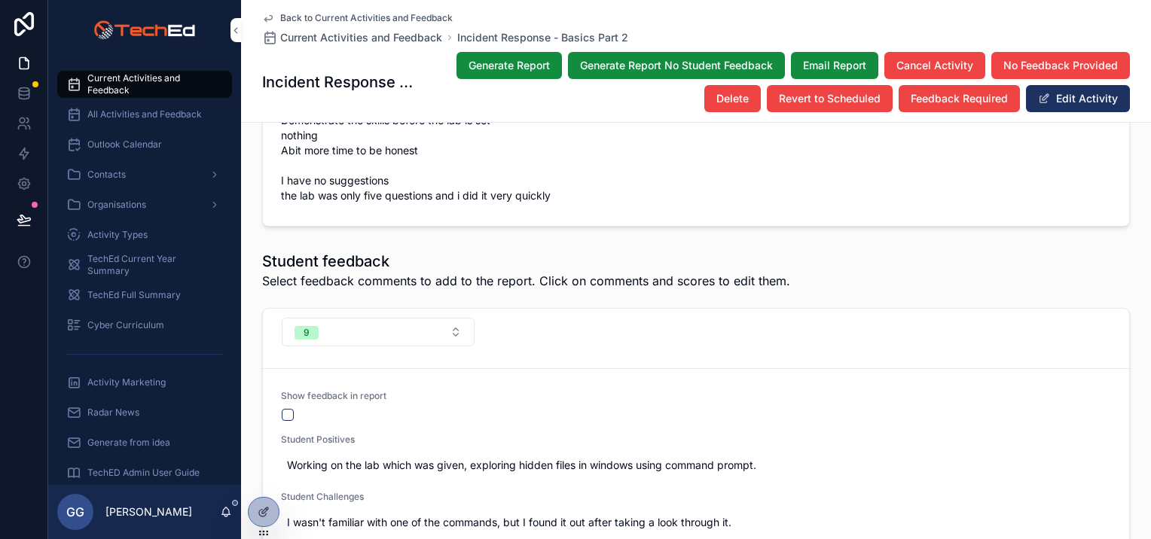
scroll to position [2486, 0]
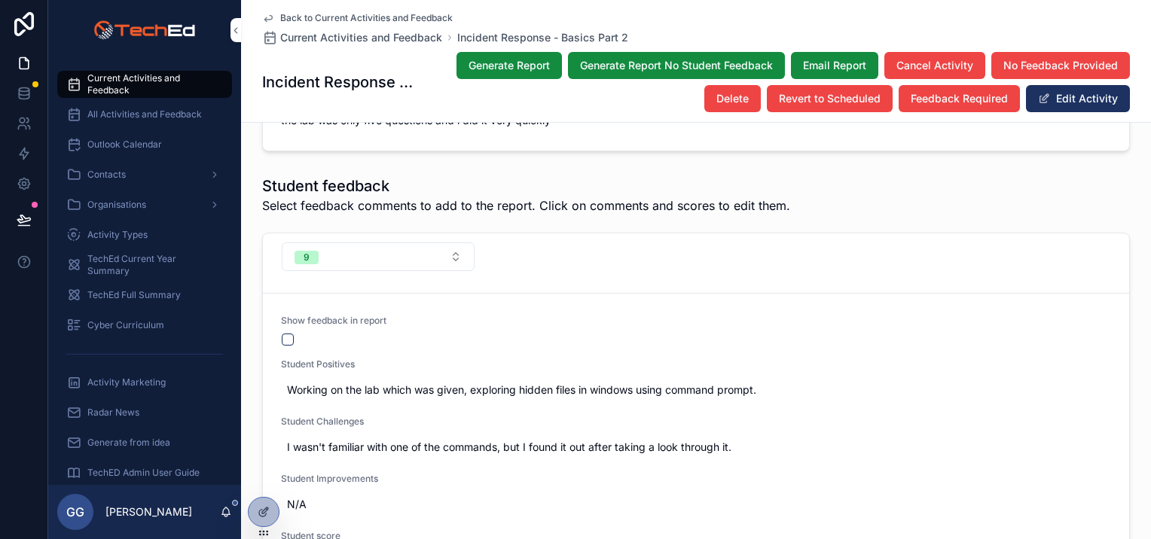
click at [282, 294] on div "Show feedback in report Student Positives Working on the lab which was given, e…" at bounding box center [696, 447] width 866 height 307
click at [282, 334] on button "scrollable content" at bounding box center [288, 340] width 12 height 12
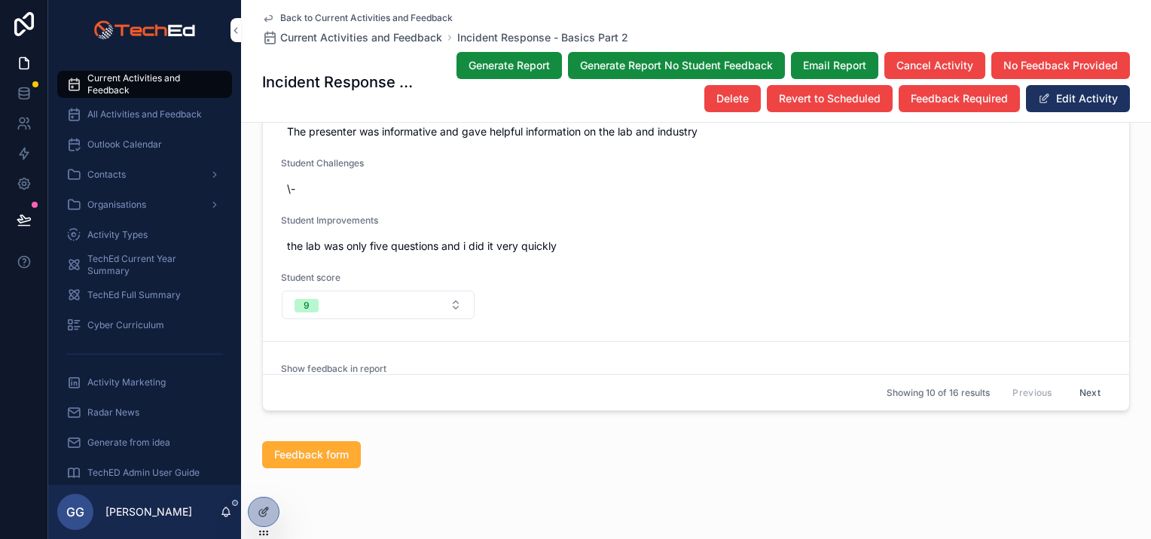
scroll to position [2259, 0]
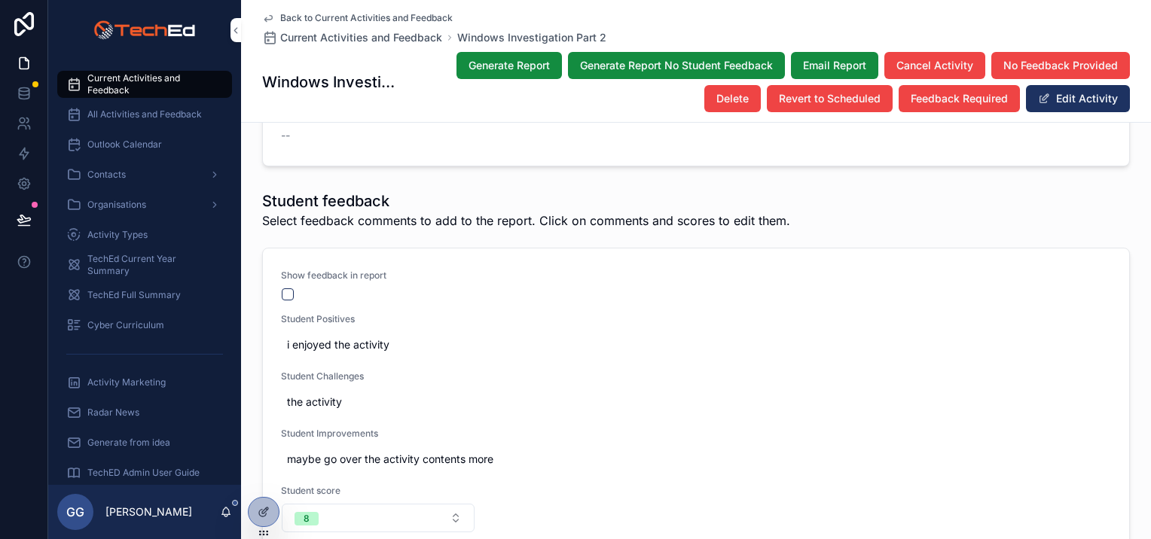
click at [283, 289] on button "scrollable content" at bounding box center [288, 295] width 12 height 12
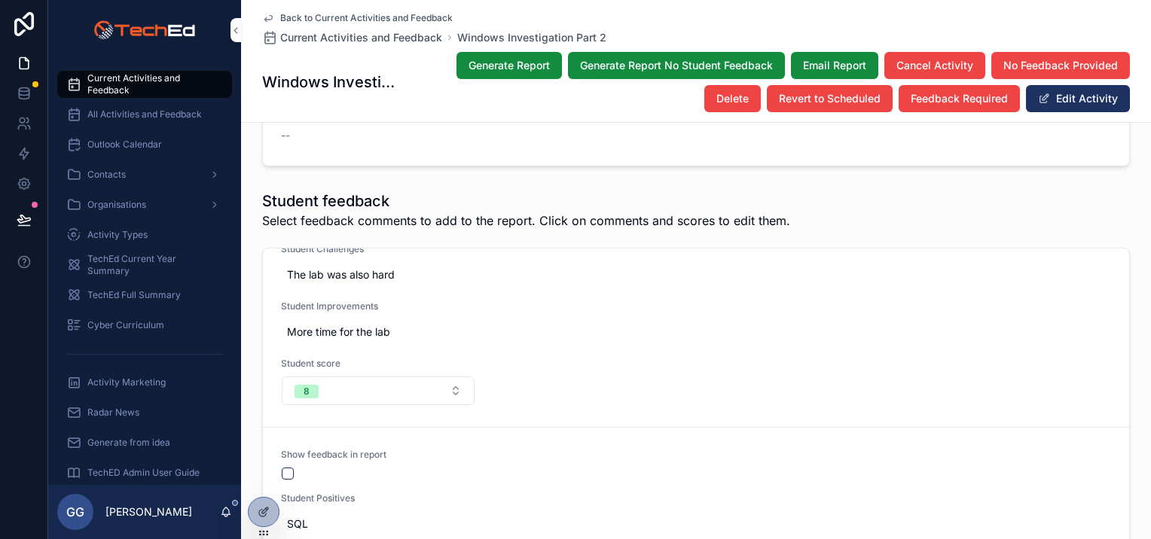
scroll to position [527, 0]
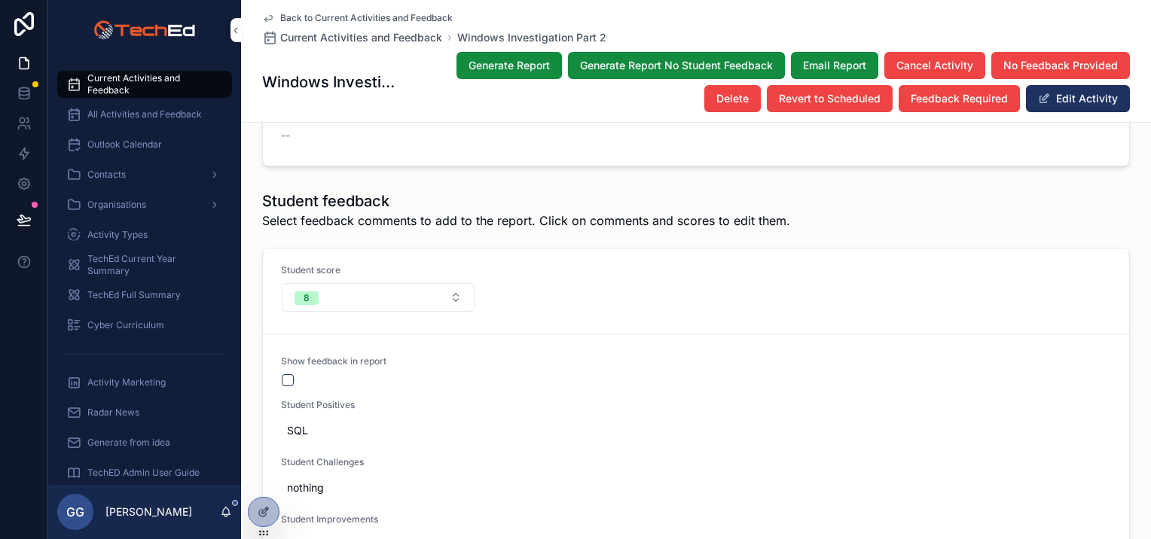
click at [286, 374] on button "scrollable content" at bounding box center [288, 380] width 12 height 12
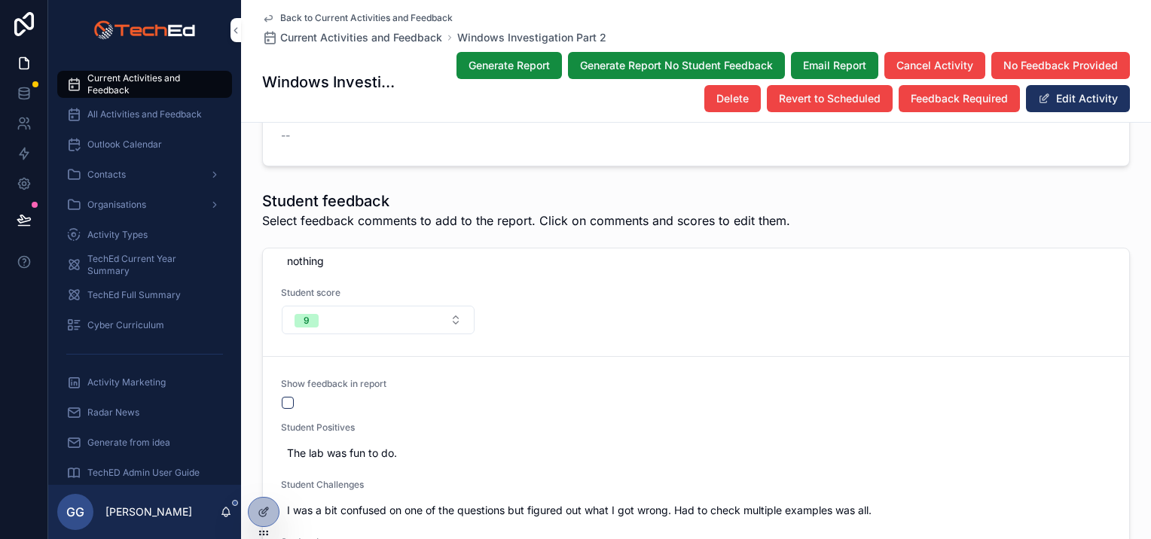
scroll to position [829, 0]
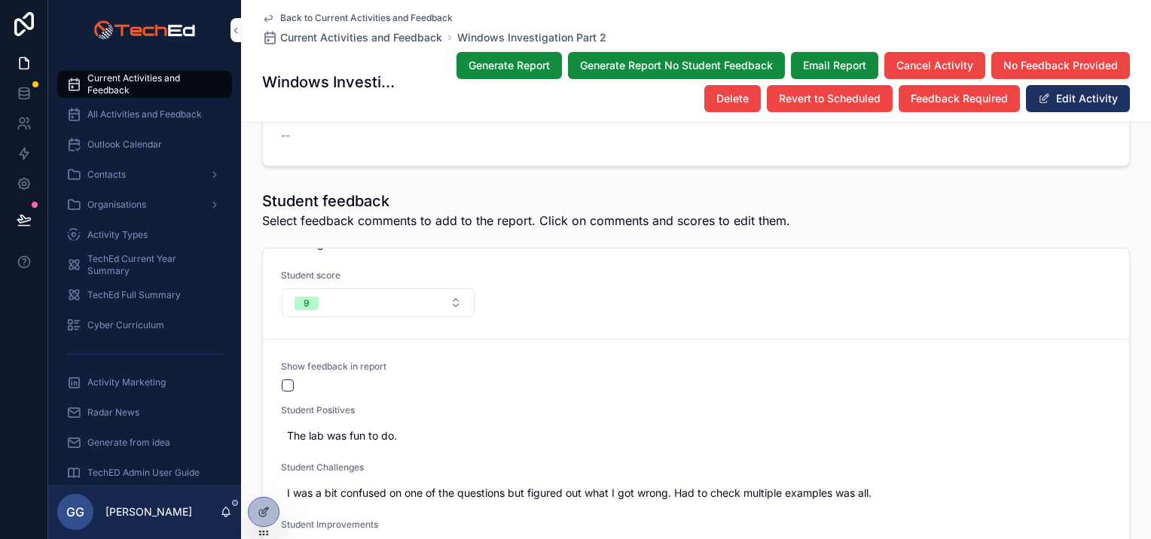
click at [284, 380] on button "scrollable content" at bounding box center [288, 386] width 12 height 12
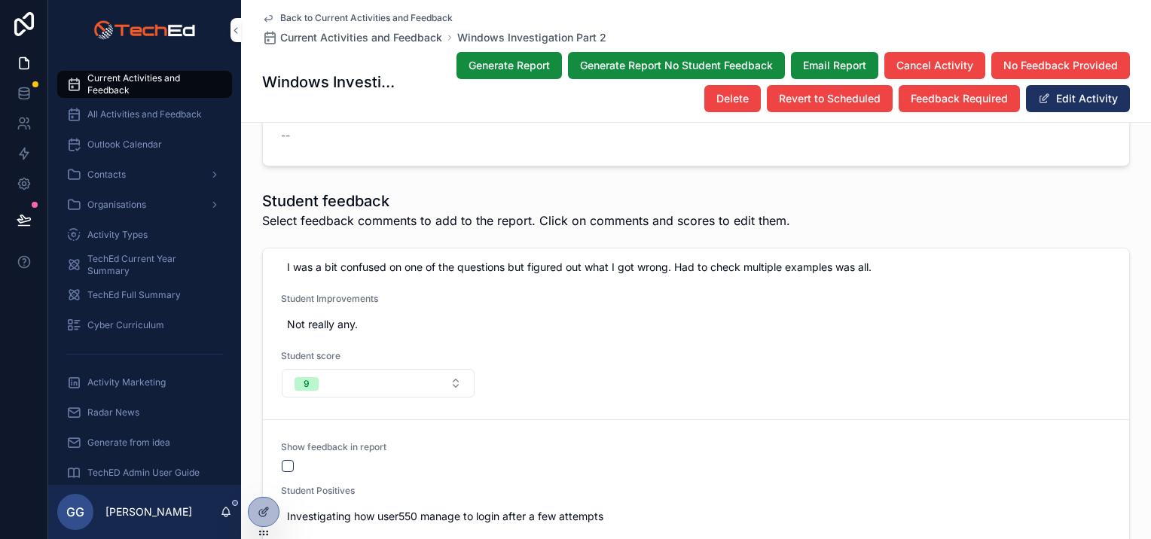
scroll to position [1205, 0]
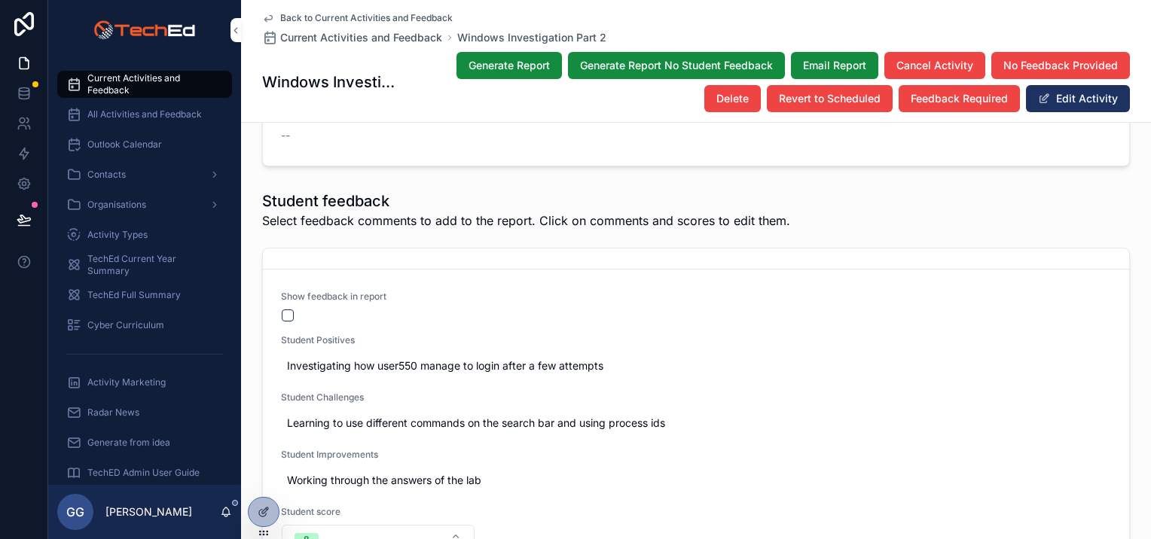
click at [284, 310] on button "scrollable content" at bounding box center [288, 316] width 12 height 12
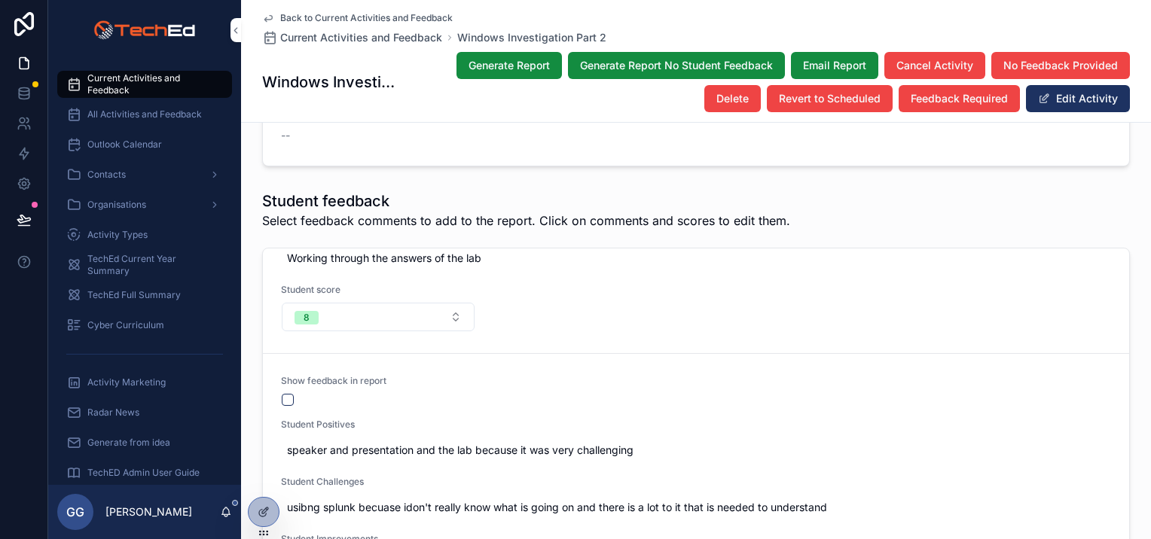
scroll to position [1431, 0]
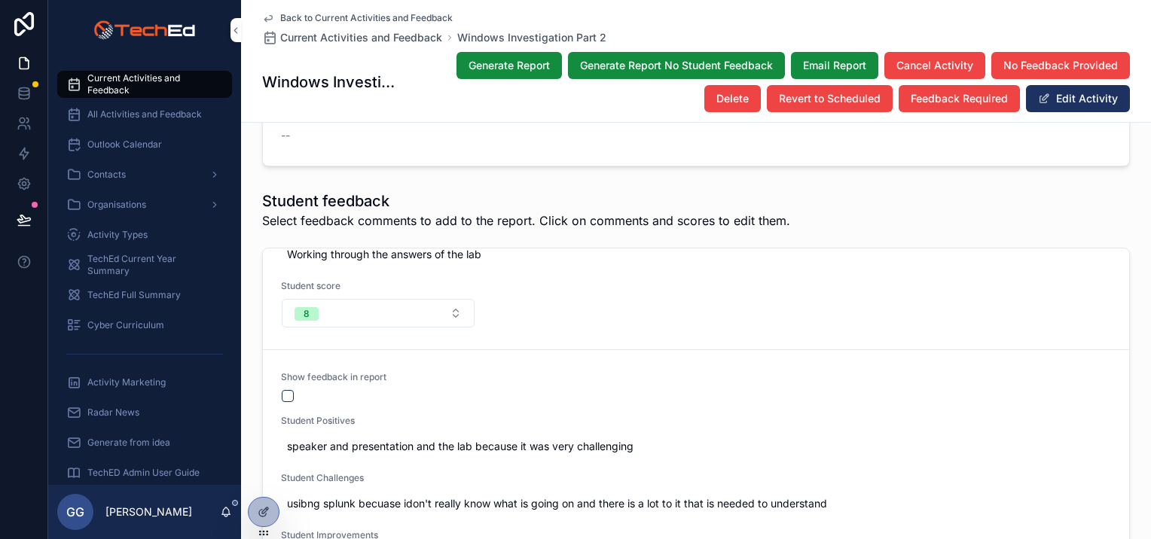
click at [282, 390] on button "scrollable content" at bounding box center [288, 396] width 12 height 12
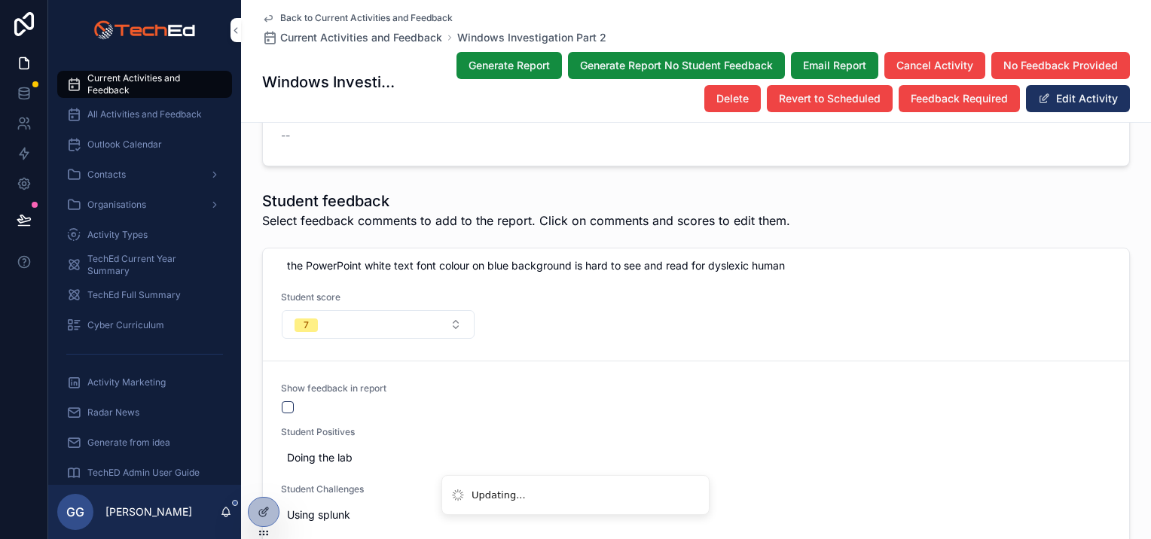
scroll to position [1808, 0]
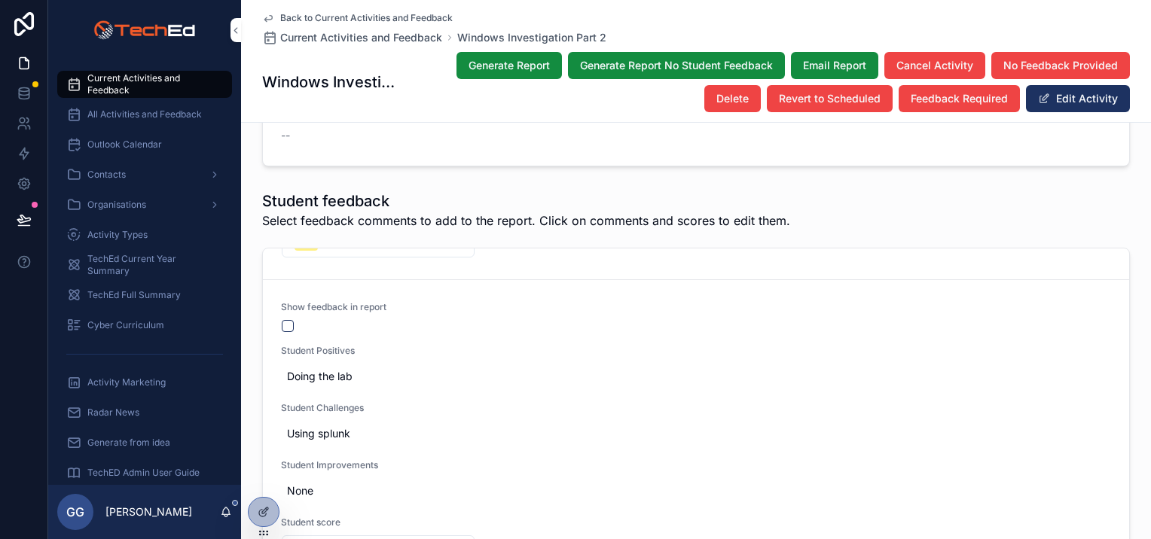
click at [282, 320] on button "scrollable content" at bounding box center [288, 326] width 12 height 12
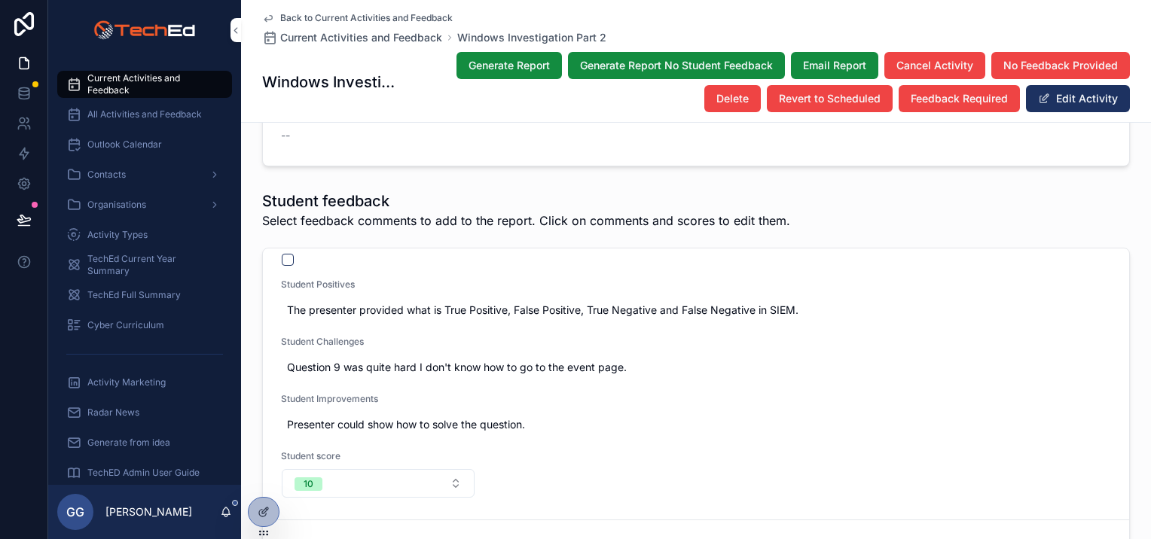
scroll to position [2185, 0]
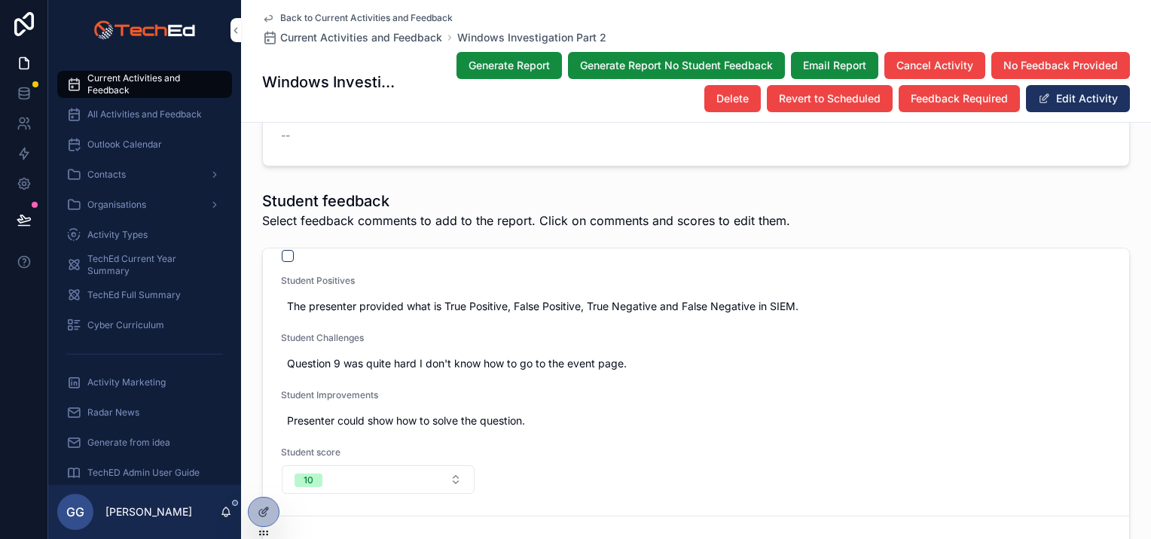
click at [285, 249] on form "scrollable content" at bounding box center [378, 256] width 194 height 14
click at [283, 250] on button "scrollable content" at bounding box center [288, 256] width 12 height 12
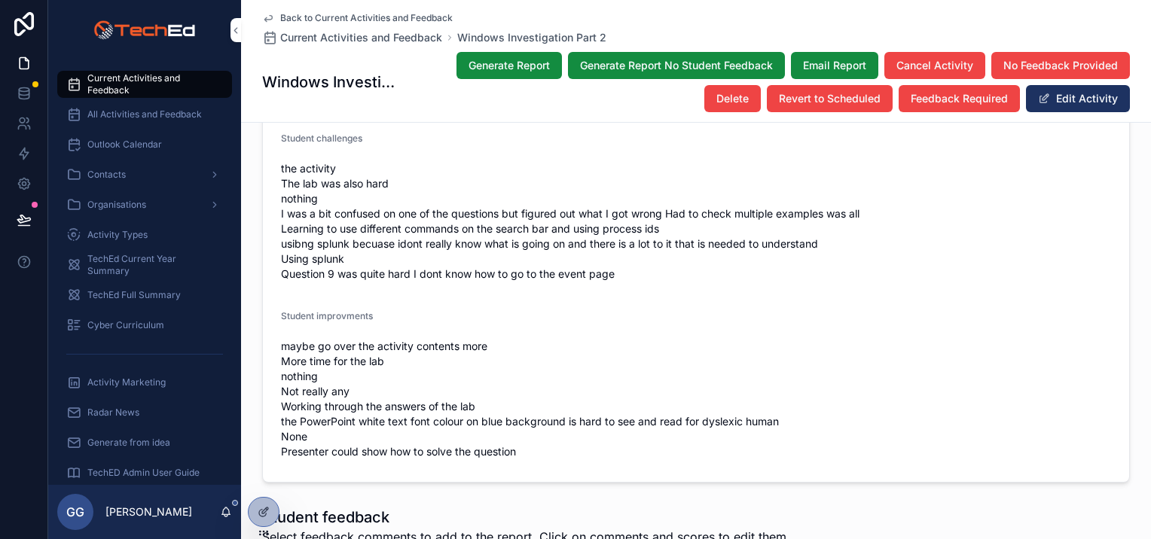
scroll to position [2290, 0]
